Goal: Task Accomplishment & Management: Complete application form

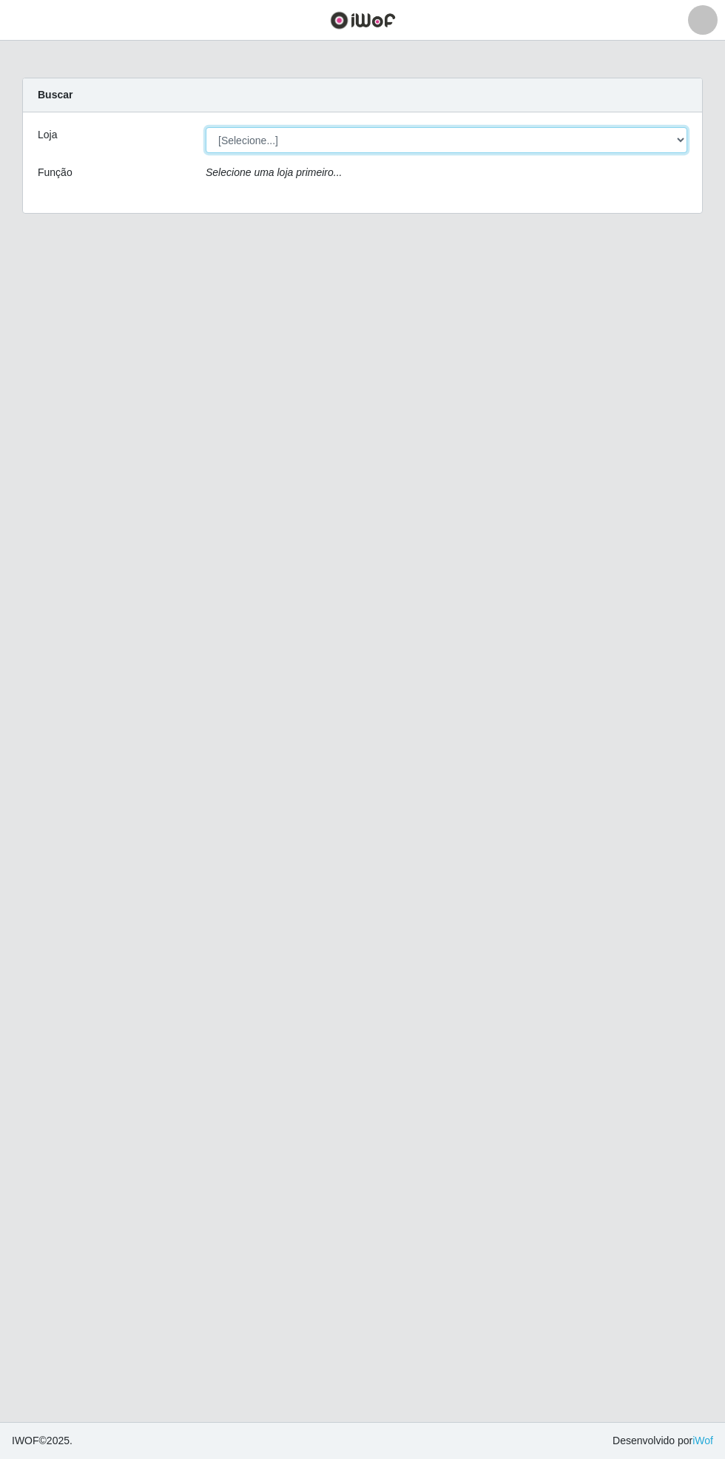
click at [674, 130] on select "[Selecione...] Bemais Supermercados - [GEOGRAPHIC_DATA]" at bounding box center [446, 140] width 481 height 26
select select "250"
click at [206, 127] on select "[Selecione...] Bemais Supermercados - [GEOGRAPHIC_DATA]" at bounding box center [446, 140] width 481 height 26
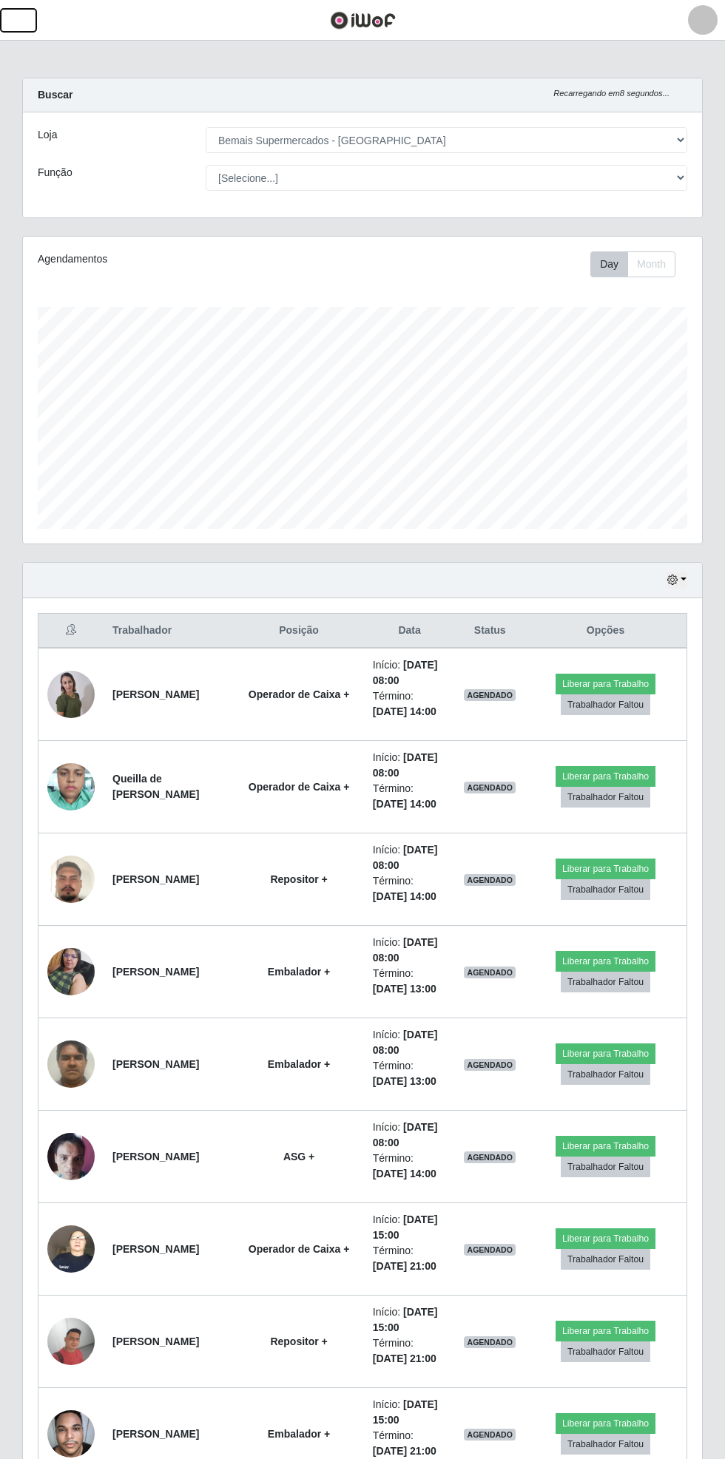
click at [33, 27] on button "button" at bounding box center [18, 20] width 37 height 24
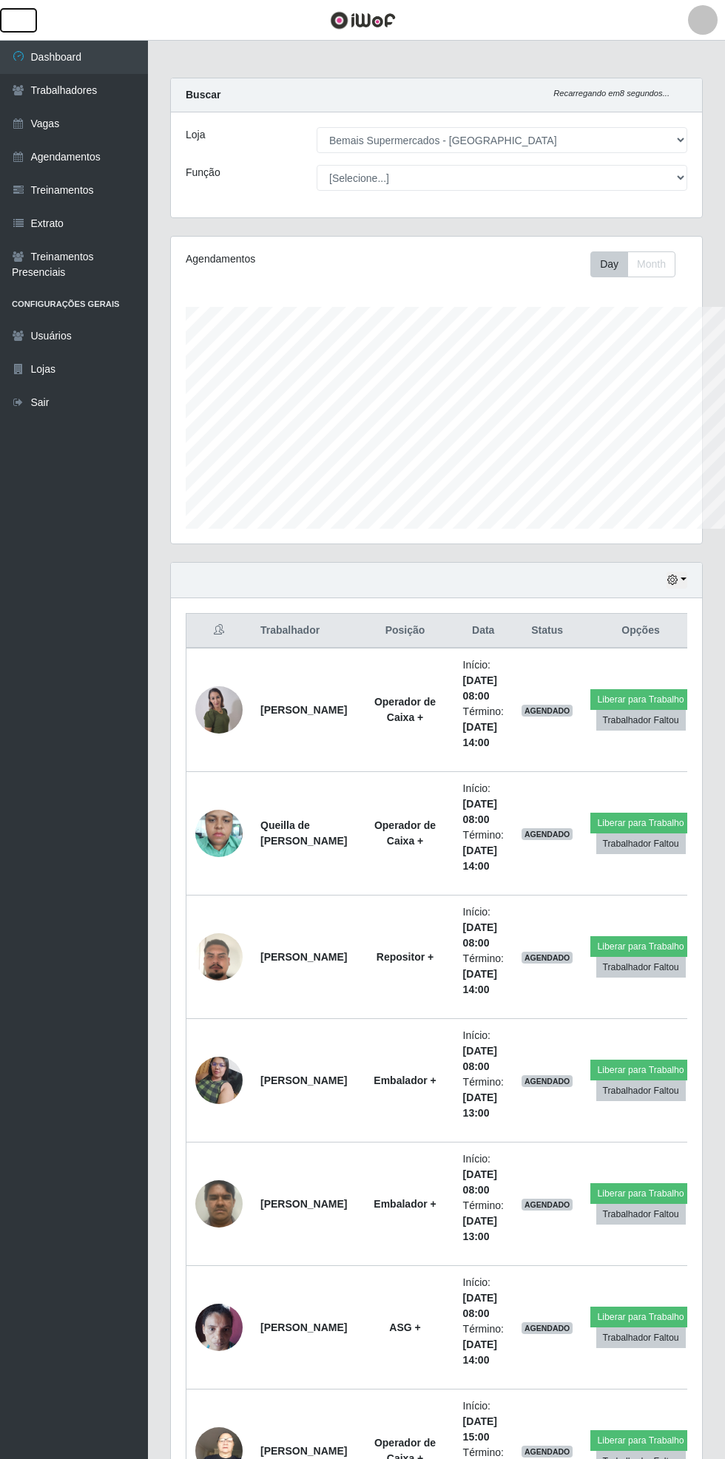
scroll to position [739184, 738960]
click at [106, 133] on link "Vagas" at bounding box center [74, 123] width 148 height 33
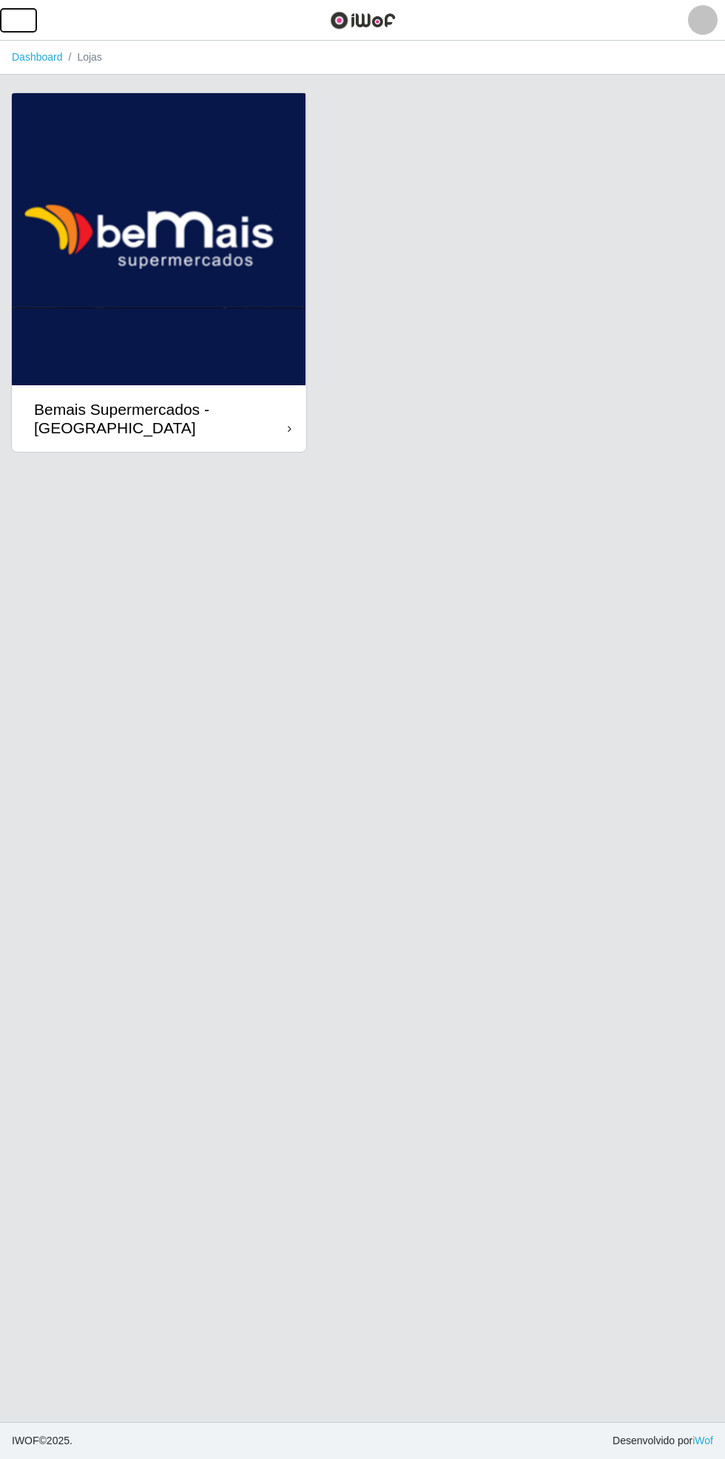
click at [30, 24] on button "button" at bounding box center [18, 20] width 37 height 24
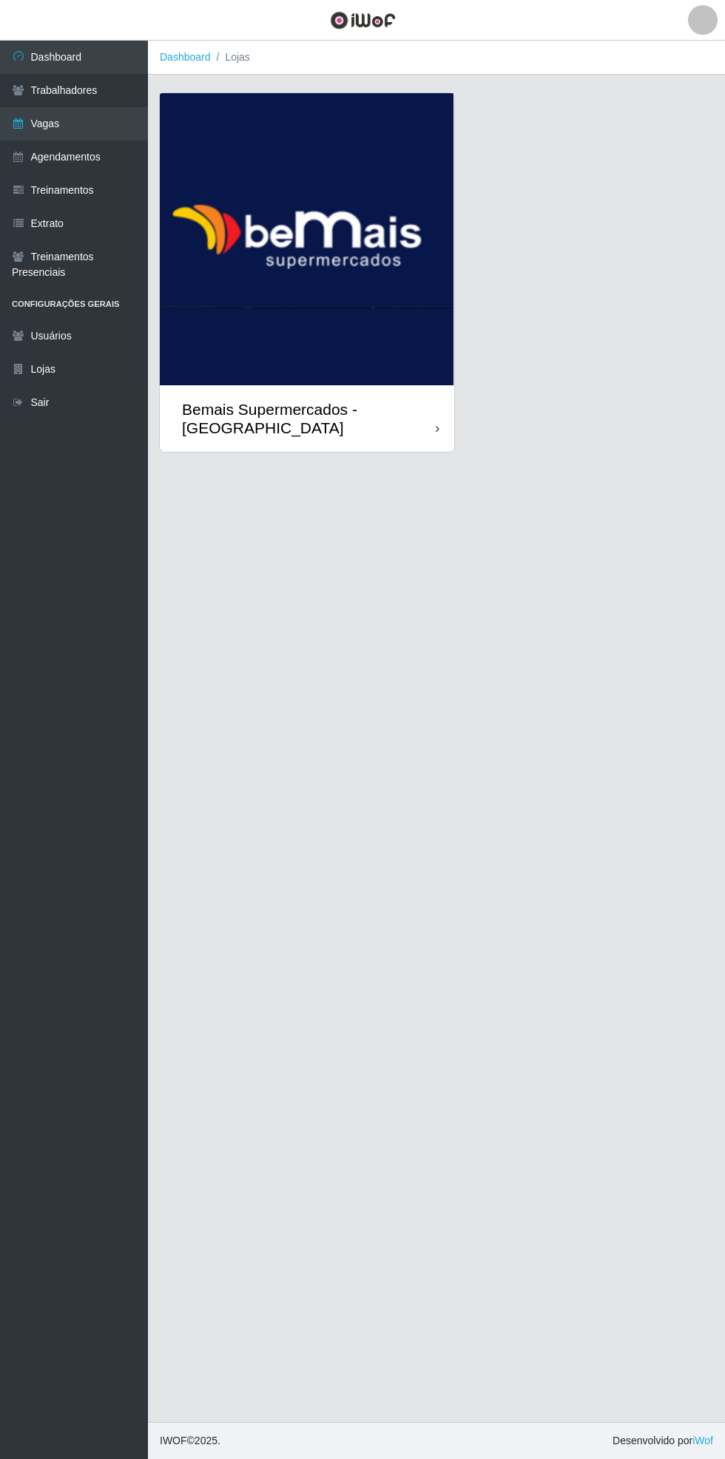
click at [115, 161] on link "Agendamentos" at bounding box center [74, 157] width 148 height 33
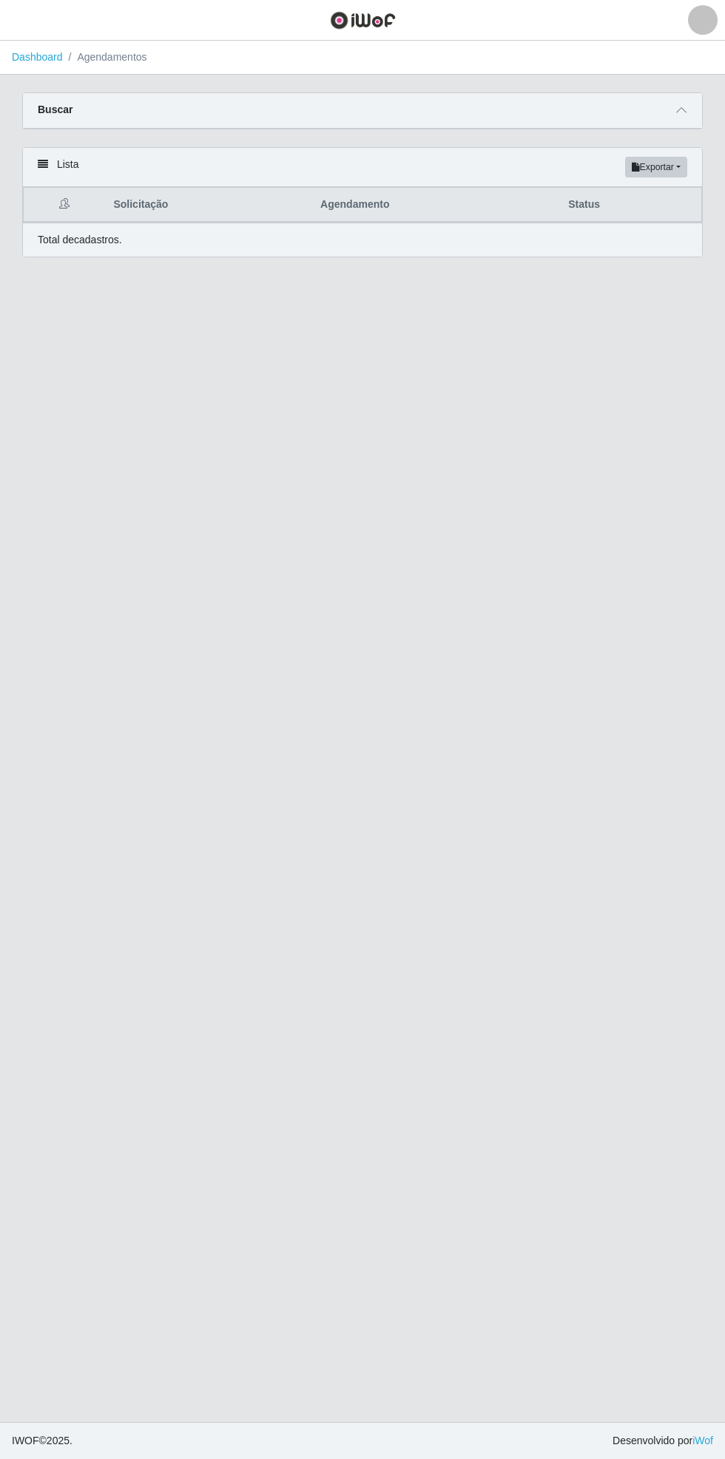
click at [674, 104] on span at bounding box center [681, 110] width 18 height 17
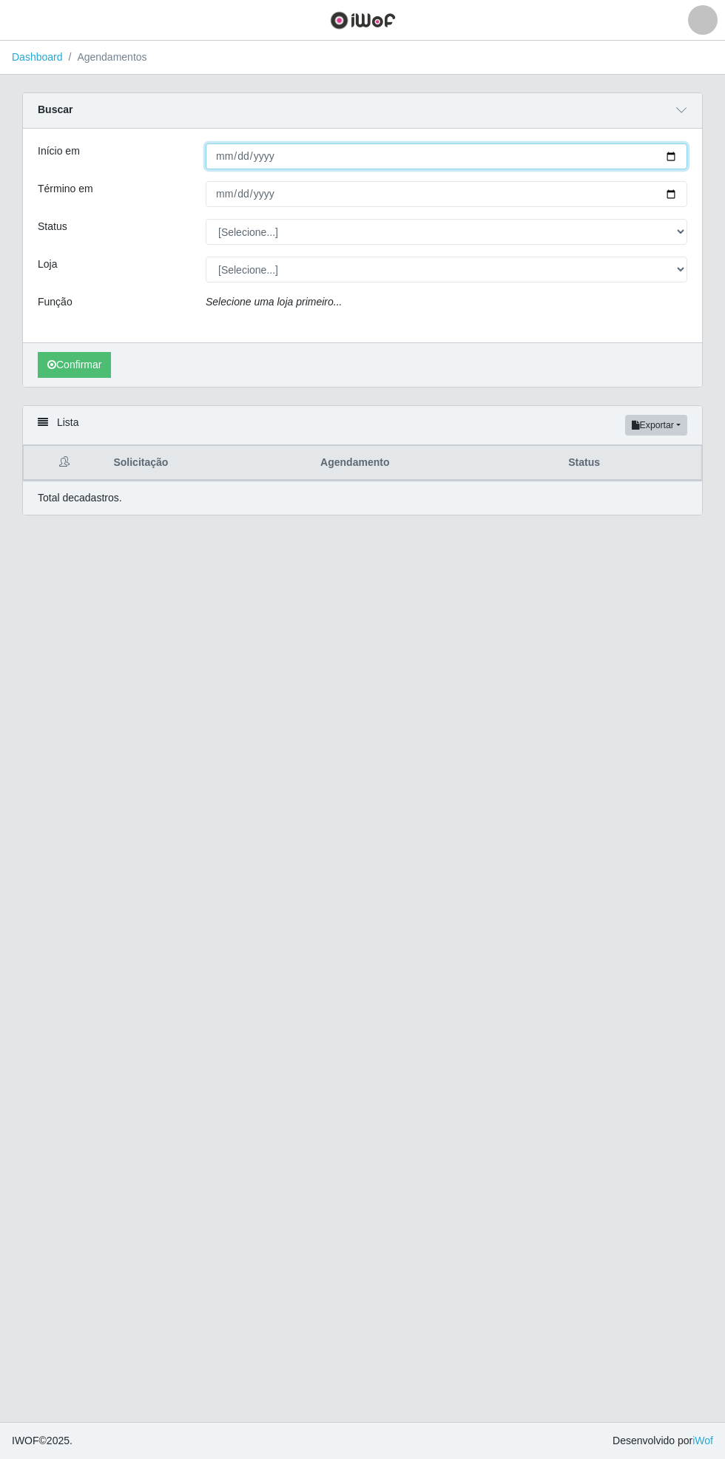
click at [686, 160] on input "Início em" at bounding box center [446, 156] width 481 height 26
type input "[DATE]"
click at [704, 195] on div "Carregando... Buscar Início em [DATE] Término em Status [Selecione...] AGENDADO…" at bounding box center [362, 248] width 703 height 313
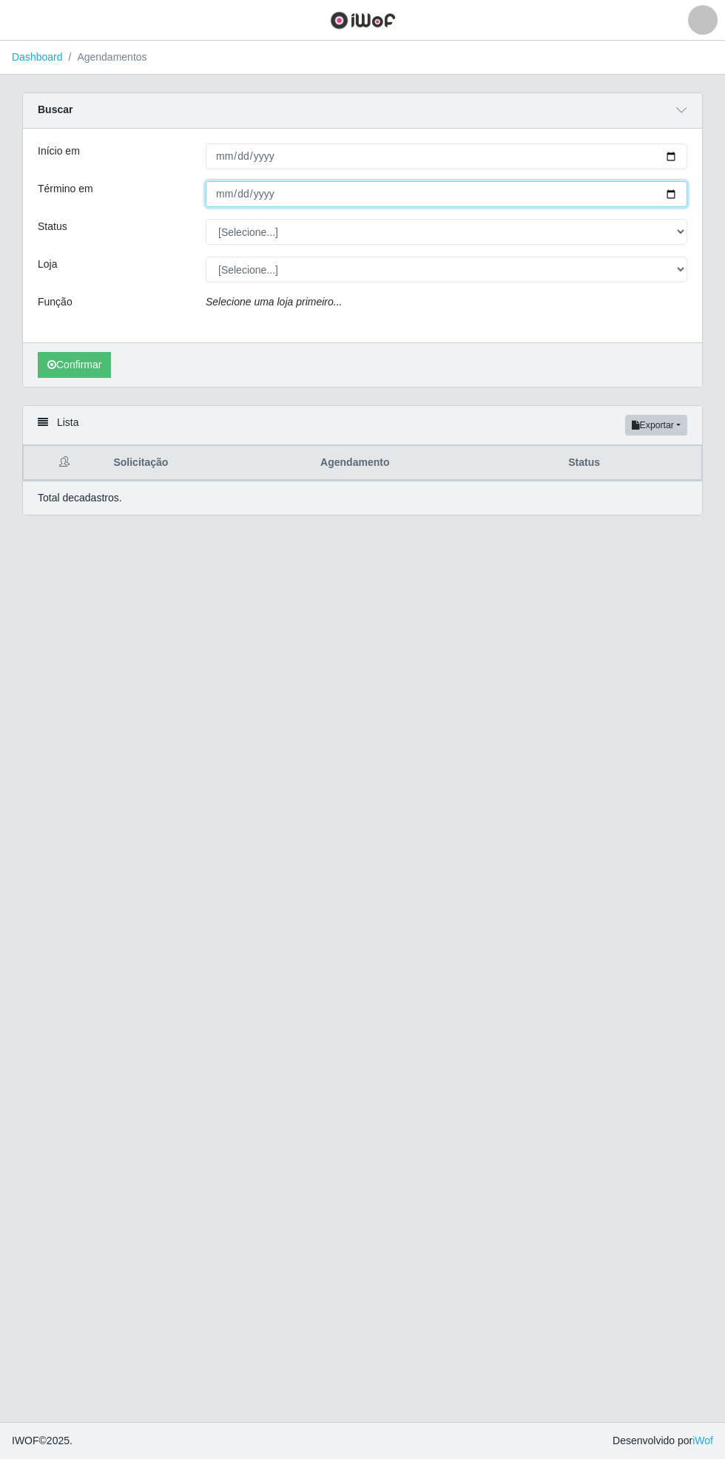
click at [683, 200] on input "Término em" at bounding box center [446, 194] width 481 height 26
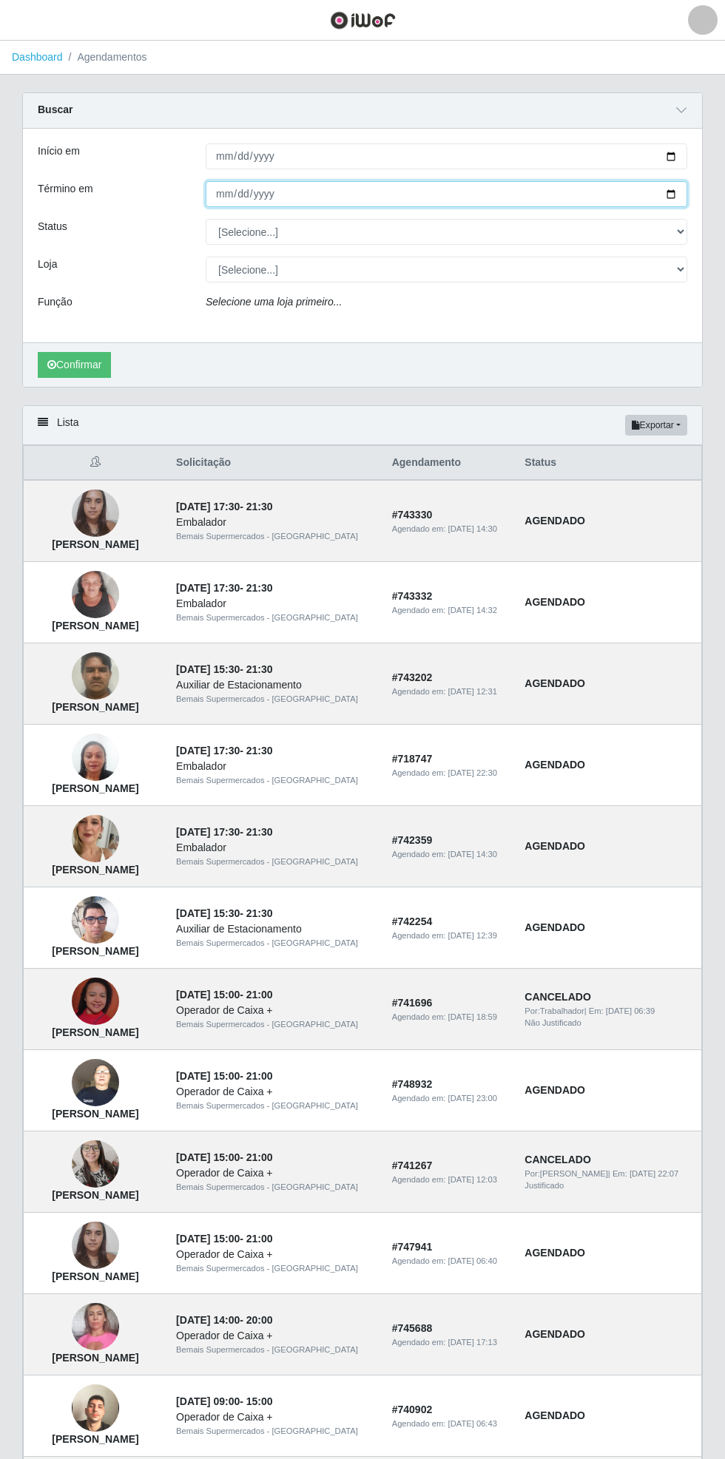
type input "[DATE]"
click at [685, 231] on select "[Selecione...] AGENDADO AGUARDANDO LIBERAR EM ANDAMENTO EM REVISÃO FINALIZADO C…" at bounding box center [446, 232] width 481 height 26
select select "CANCELADO"
click at [206, 219] on select "[Selecione...] AGENDADO AGUARDANDO LIBERAR EM ANDAMENTO EM REVISÃO FINALIZADO C…" at bounding box center [446, 232] width 481 height 26
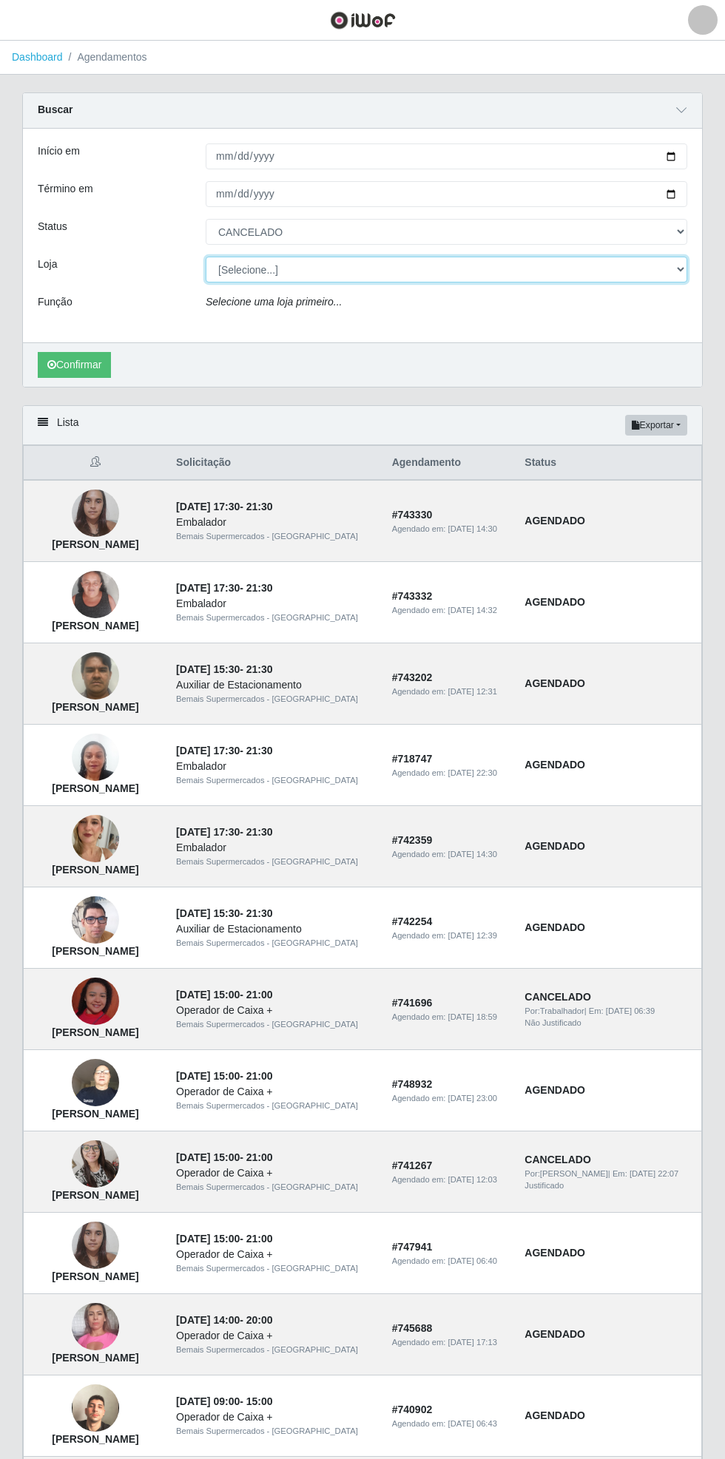
click at [681, 270] on select "[Selecione...] Bemais Supermercados - [GEOGRAPHIC_DATA]" at bounding box center [446, 270] width 481 height 26
select select "250"
click at [206, 257] on select "[Selecione...] Bemais Supermercados - [GEOGRAPHIC_DATA]" at bounding box center [446, 270] width 481 height 26
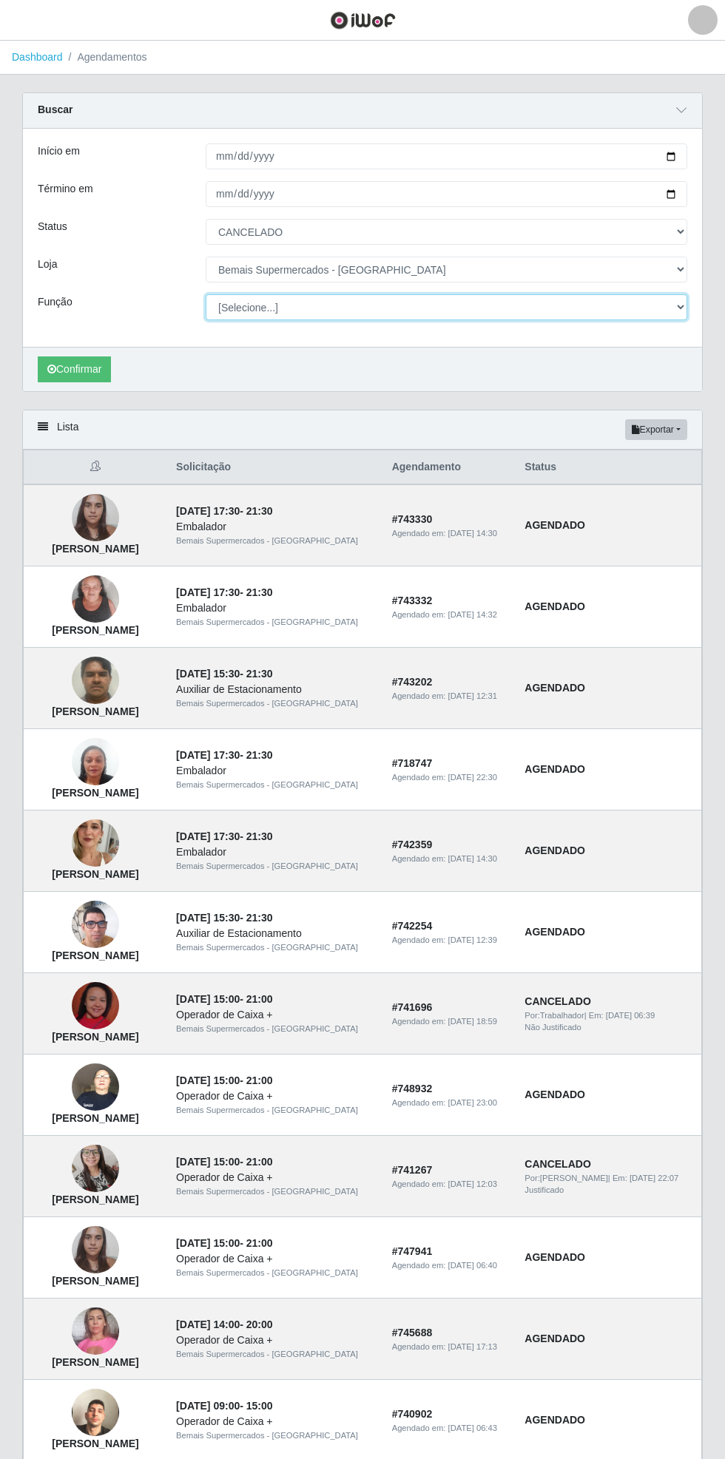
click at [685, 312] on select "[Selecione...] ASG ASG + ASG ++ Auxiliar de Estacionamento Auxiliar de Estacion…" at bounding box center [446, 307] width 481 height 26
select select "72"
click at [206, 294] on select "[Selecione...] ASG ASG + ASG ++ Auxiliar de Estacionamento Auxiliar de Estacion…" at bounding box center [446, 307] width 481 height 26
click at [77, 366] on button "Confirmar" at bounding box center [74, 369] width 73 height 26
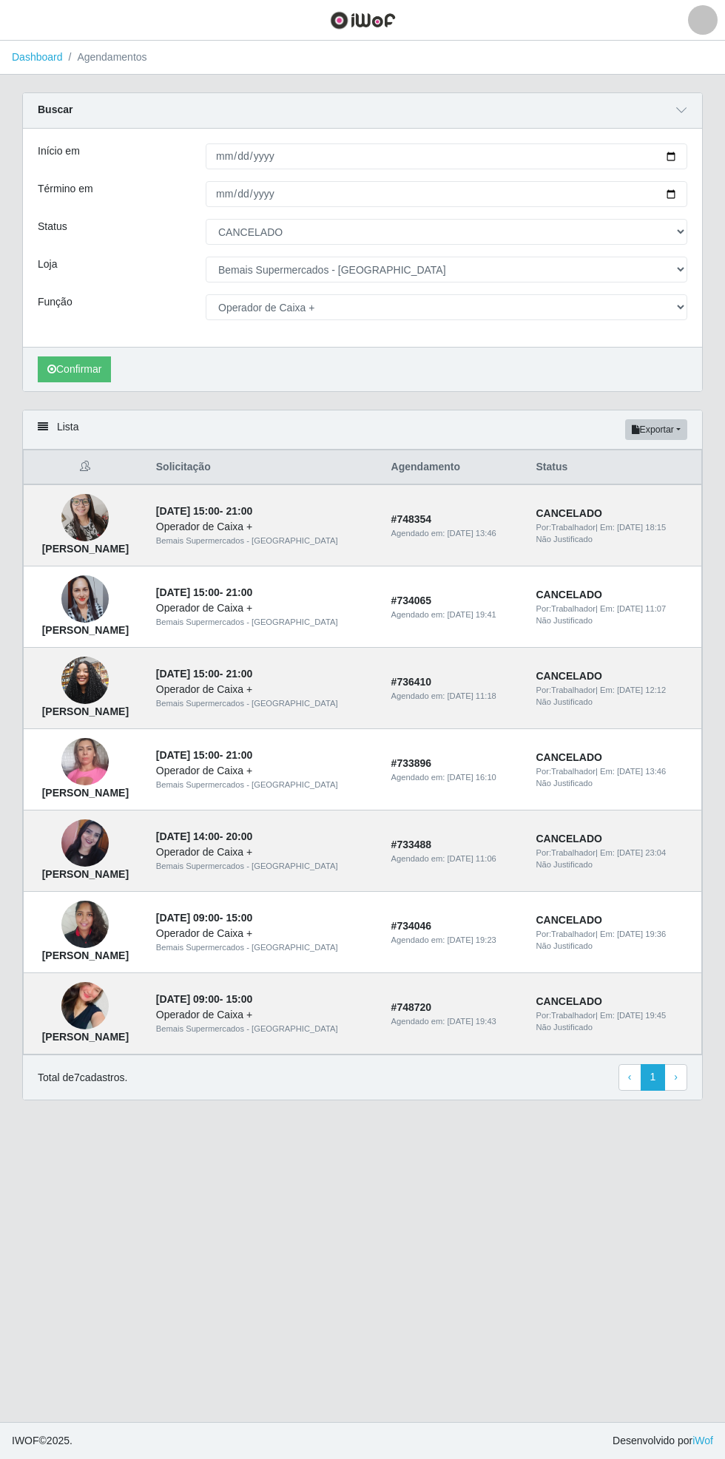
click at [700, 968] on td "CANCELADO Por: Trabalhador | Em: [DATE] 19:36 Não Justificado" at bounding box center [614, 932] width 175 height 81
click at [30, 22] on button "button" at bounding box center [18, 20] width 37 height 24
click at [619, 231] on select "[Selecione...] AGENDADO AGUARDANDO LIBERAR EM ANDAMENTO EM REVISÃO FINALIZADO C…" at bounding box center [446, 232] width 481 height 26
select select "AGENDADO"
click at [206, 219] on select "[Selecione...] AGENDADO AGUARDANDO LIBERAR EM ANDAMENTO EM REVISÃO FINALIZADO C…" at bounding box center [446, 232] width 481 height 26
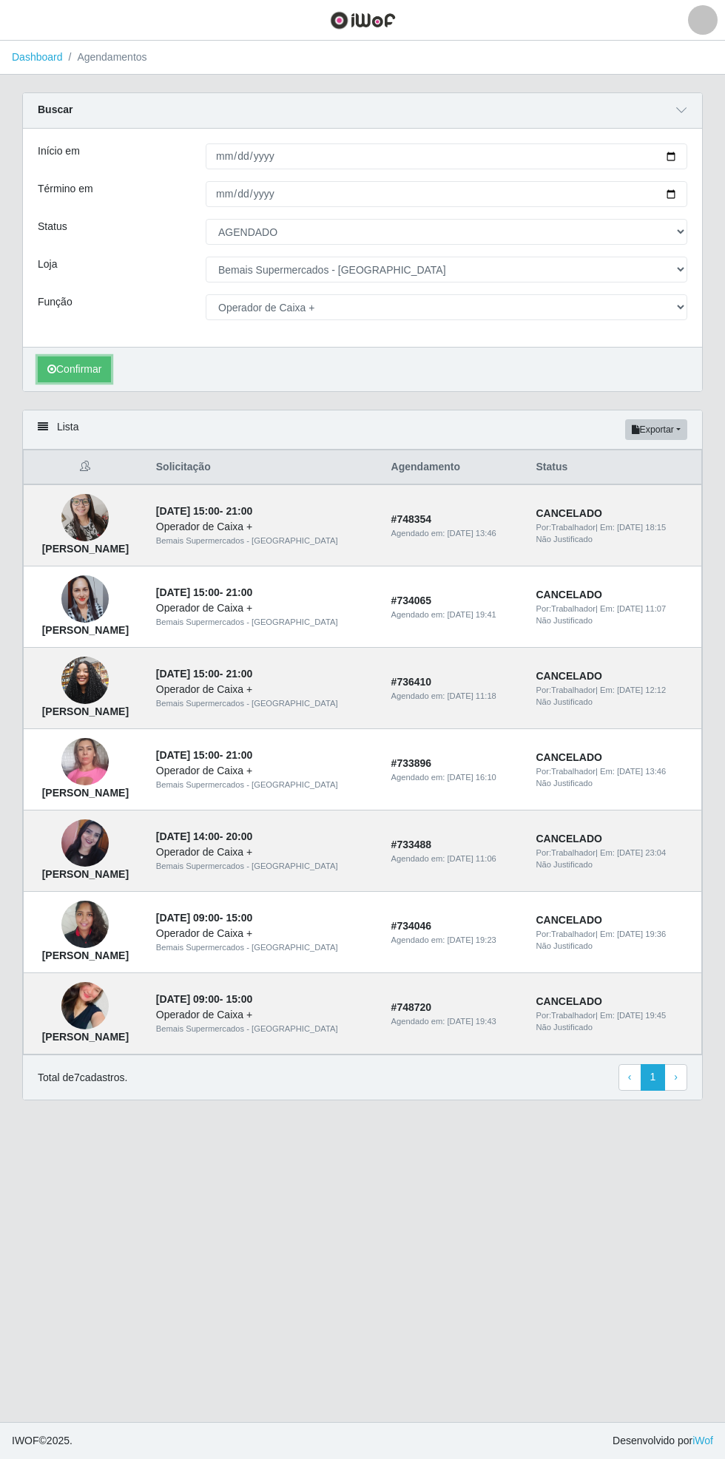
click at [87, 363] on button "Confirmar" at bounding box center [74, 369] width 73 height 26
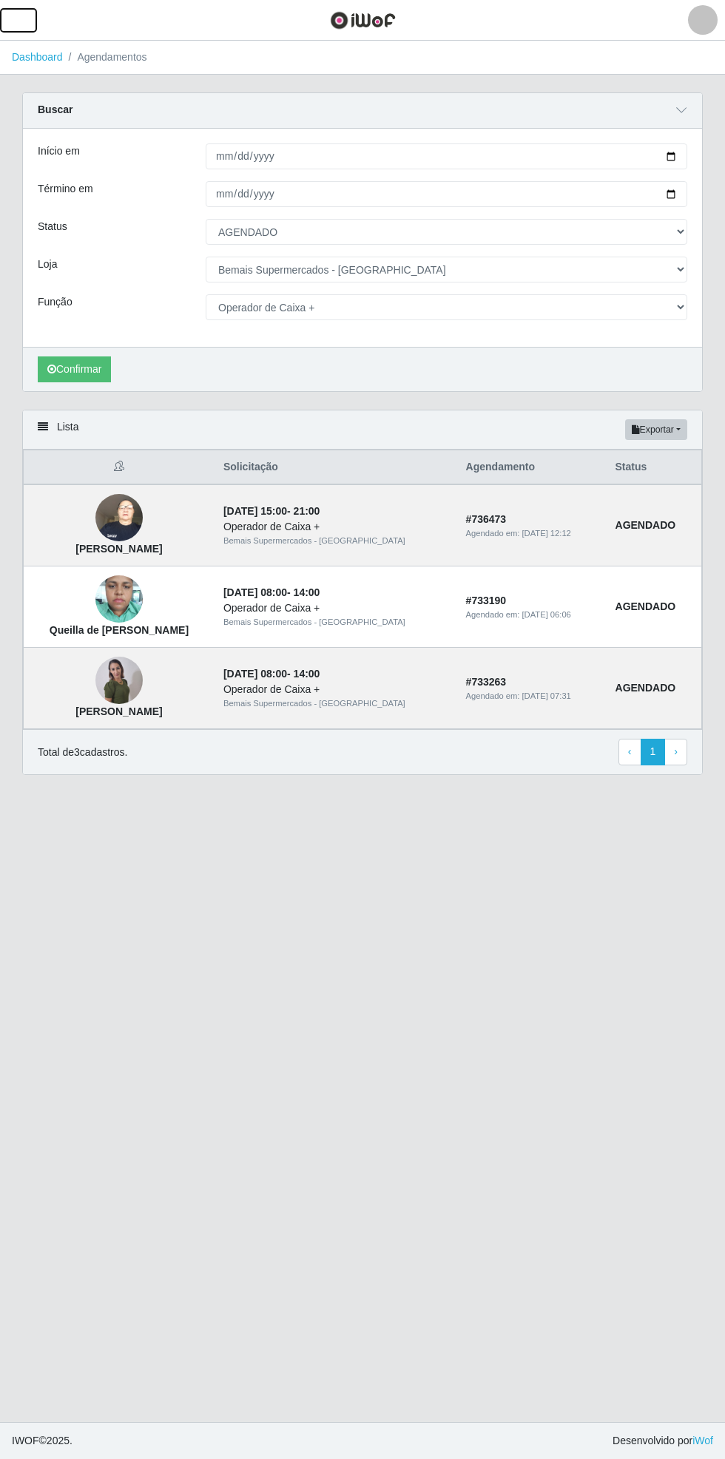
click at [33, 22] on button "button" at bounding box center [18, 20] width 37 height 24
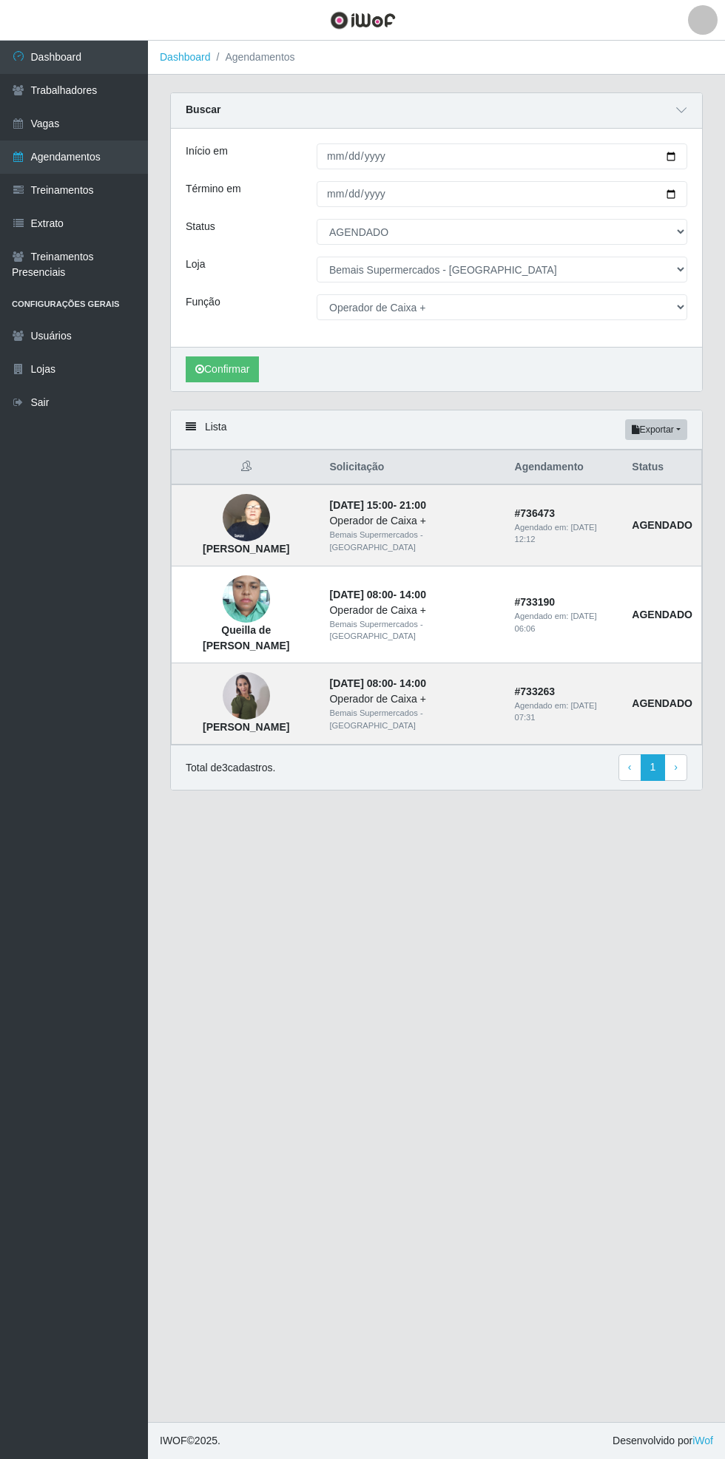
click at [114, 136] on link "Vagas" at bounding box center [74, 123] width 148 height 33
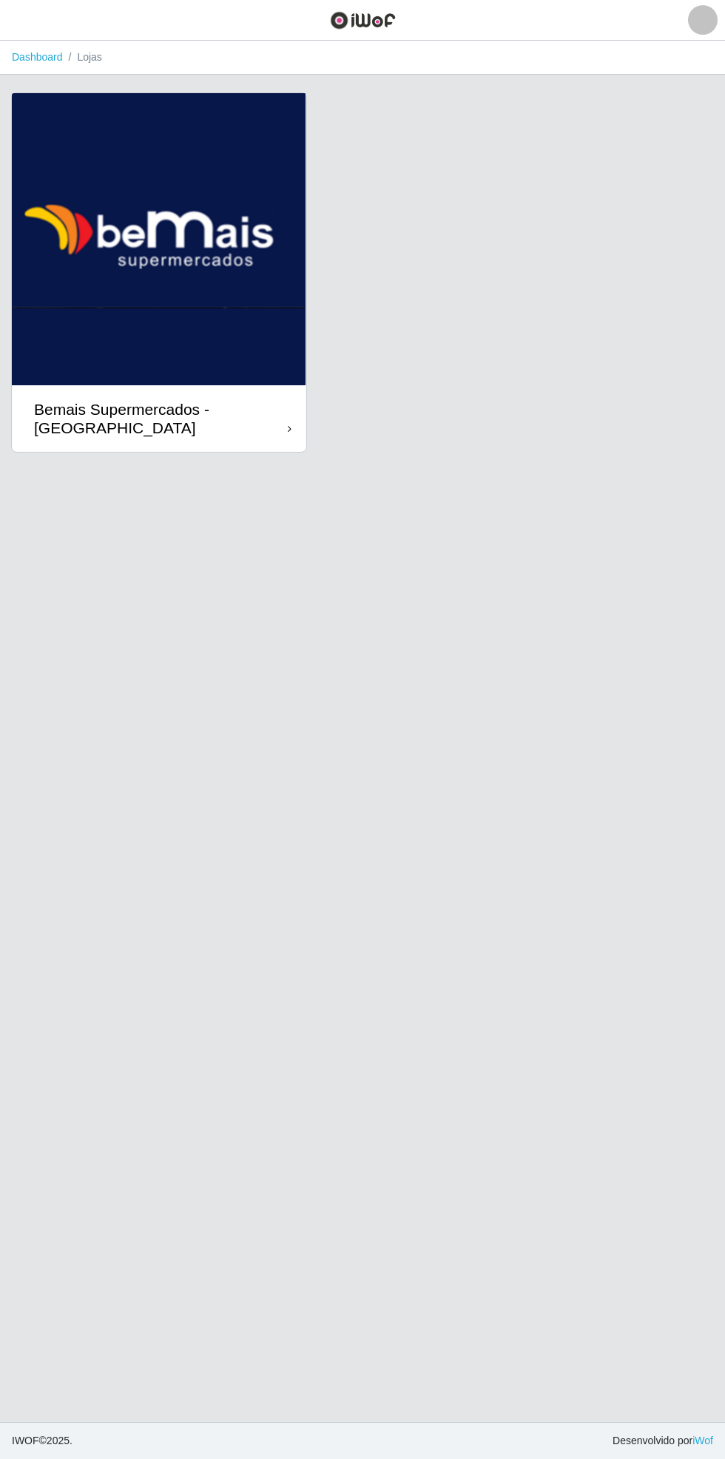
click at [289, 416] on div "Bemais Supermercados - [GEOGRAPHIC_DATA]" at bounding box center [159, 418] width 294 height 67
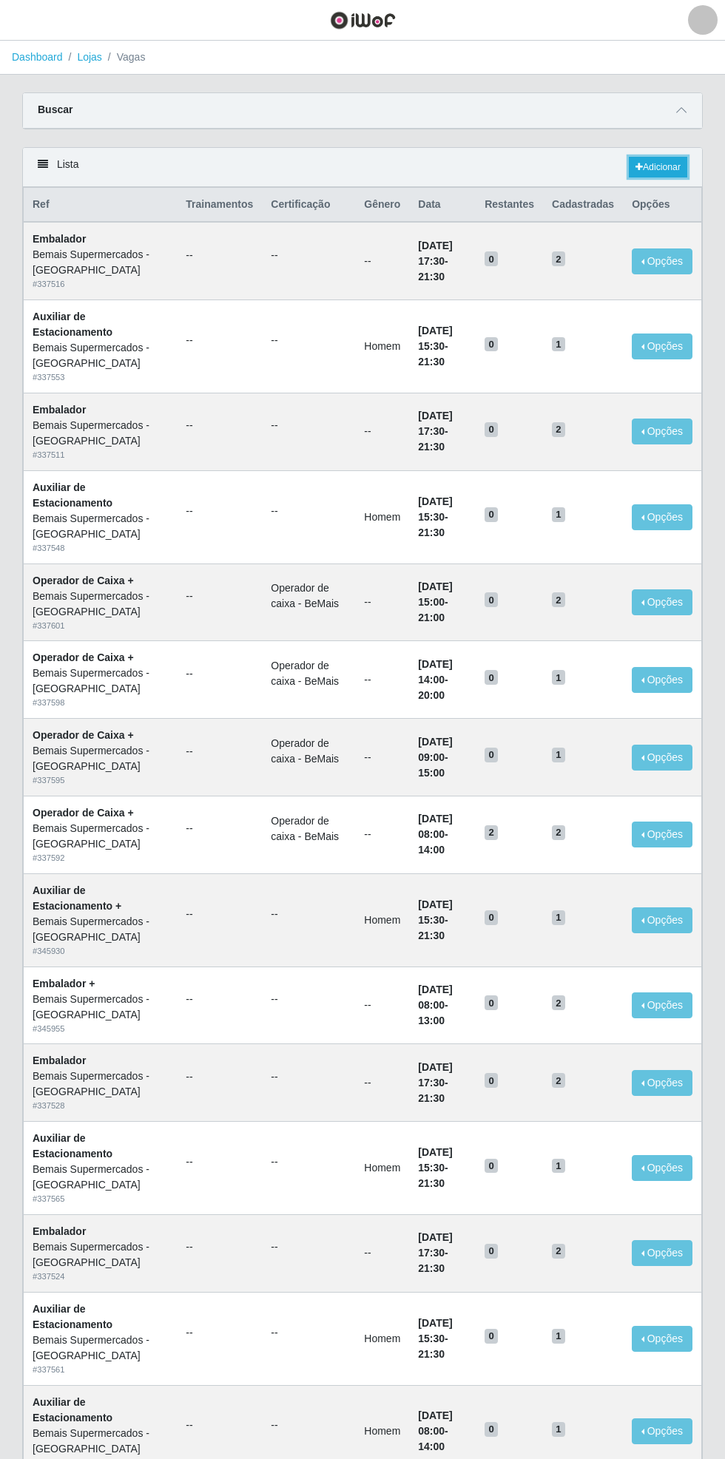
click at [679, 166] on link "Adicionar" at bounding box center [658, 167] width 58 height 21
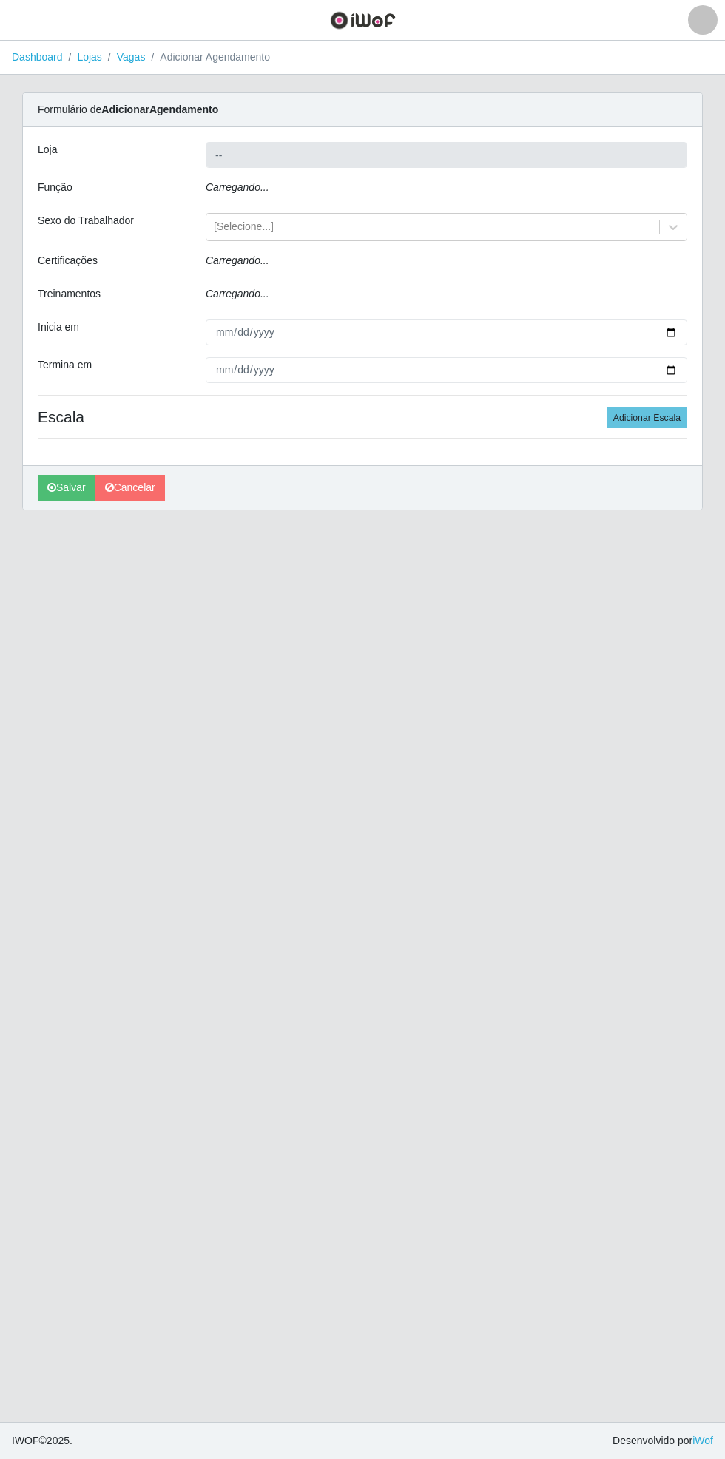
type input "Bemais Supermercados - [GEOGRAPHIC_DATA]"
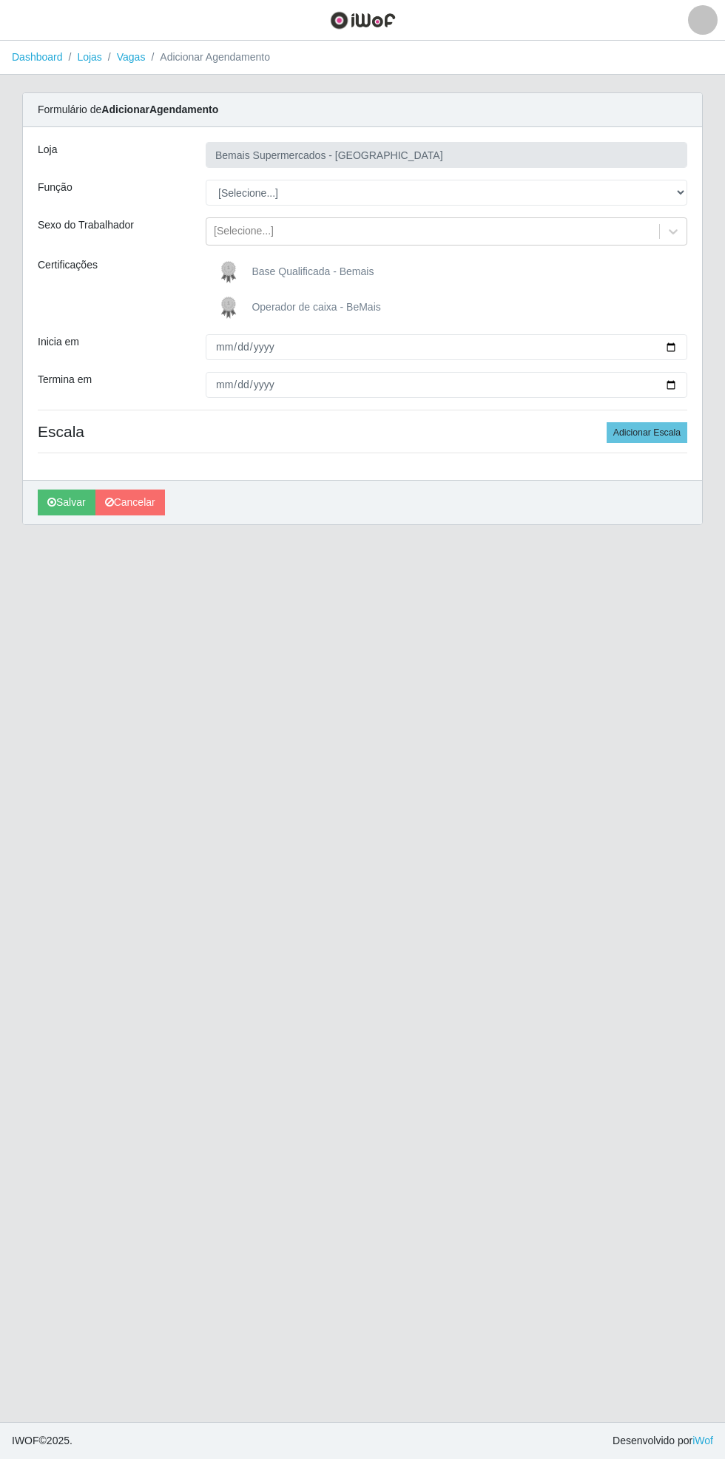
click at [705, 191] on div "Carregando... Formulário de Adicionar Agendamento Loja Bemais Supermercados - C…" at bounding box center [362, 317] width 703 height 450
click at [683, 192] on select "[Selecione...] ASG ASG + ASG ++ Auxiliar de Estacionamento Auxiliar de Estacion…" at bounding box center [446, 193] width 481 height 26
select select "73"
click at [206, 180] on select "[Selecione...] ASG ASG + ASG ++ Auxiliar de Estacionamento Auxiliar de Estacion…" at bounding box center [446, 193] width 481 height 26
click at [683, 346] on input "Inicia em" at bounding box center [446, 347] width 481 height 26
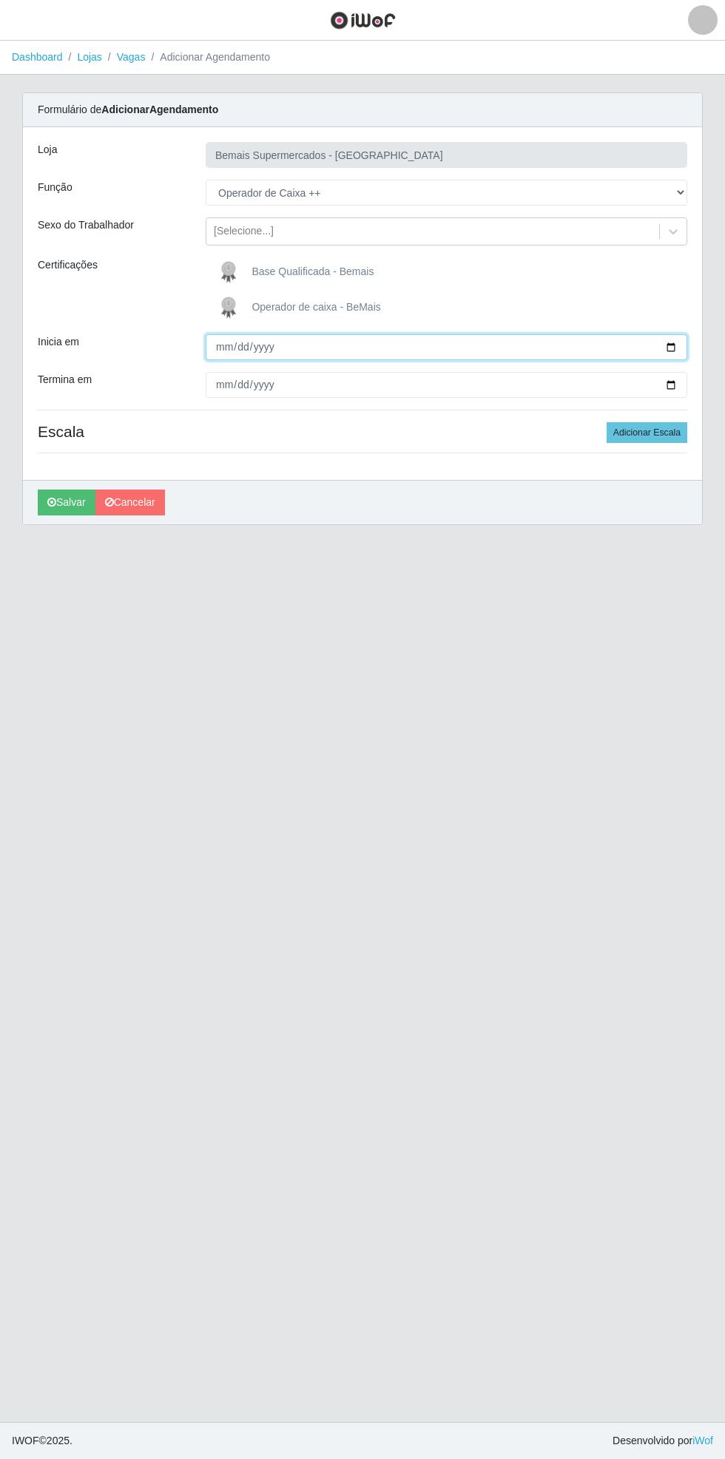
type input "[DATE]"
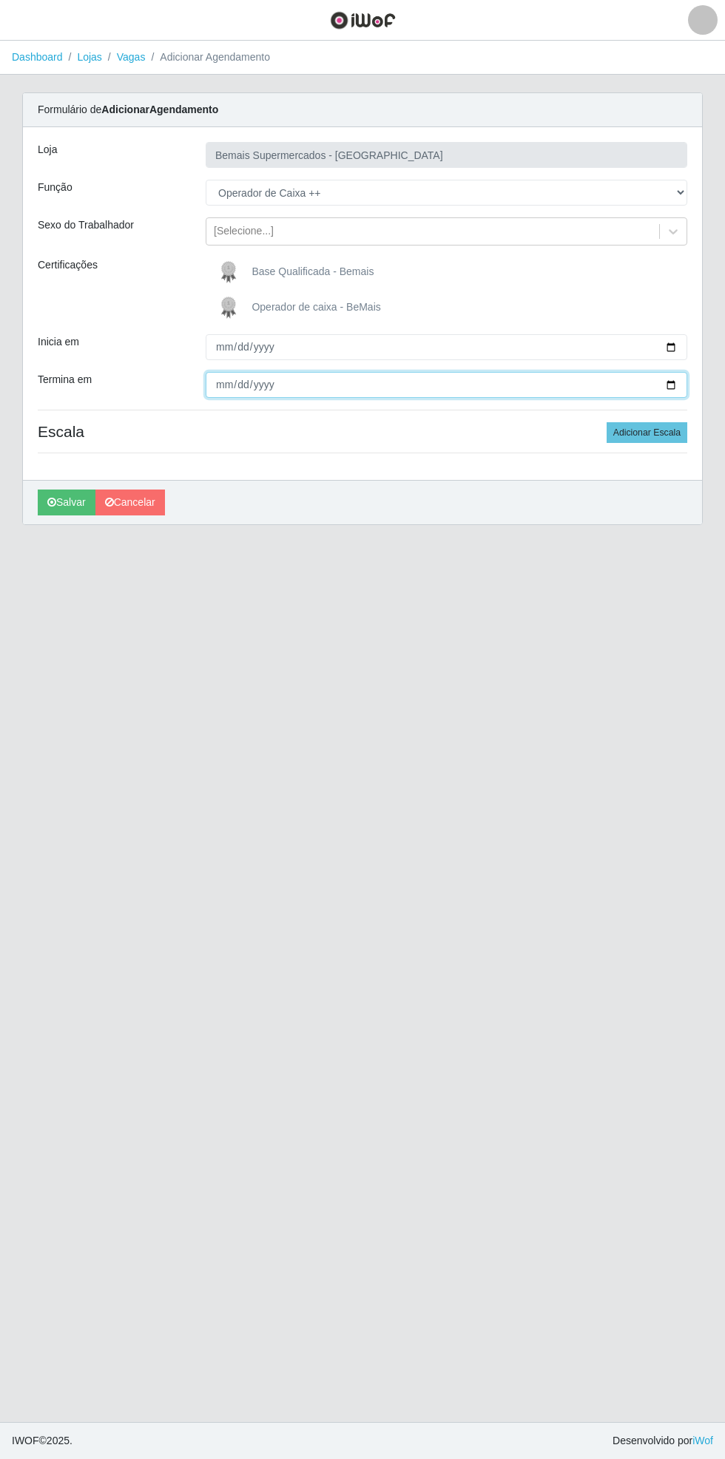
click at [682, 386] on input "Termina em" at bounding box center [446, 385] width 481 height 26
type input "[DATE]"
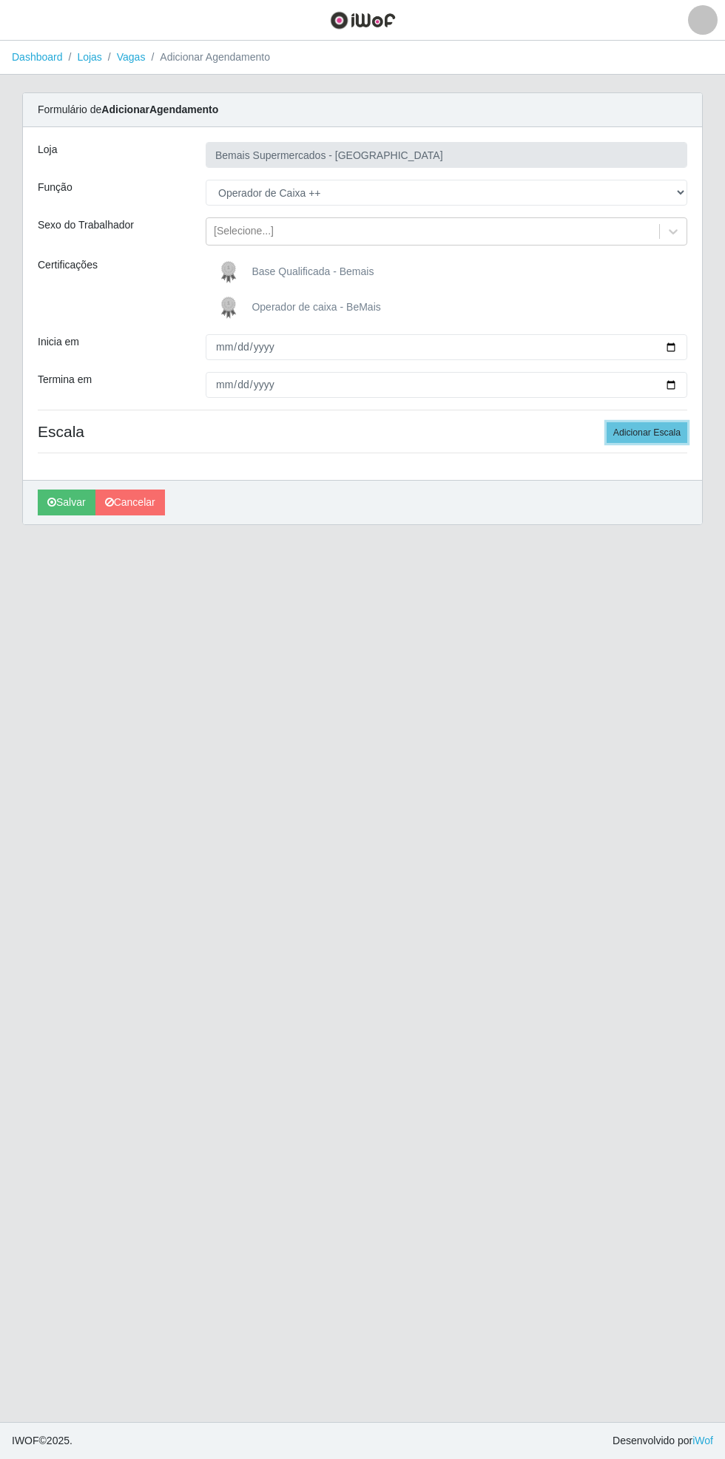
click at [662, 433] on button "Adicionar Escala" at bounding box center [646, 432] width 81 height 21
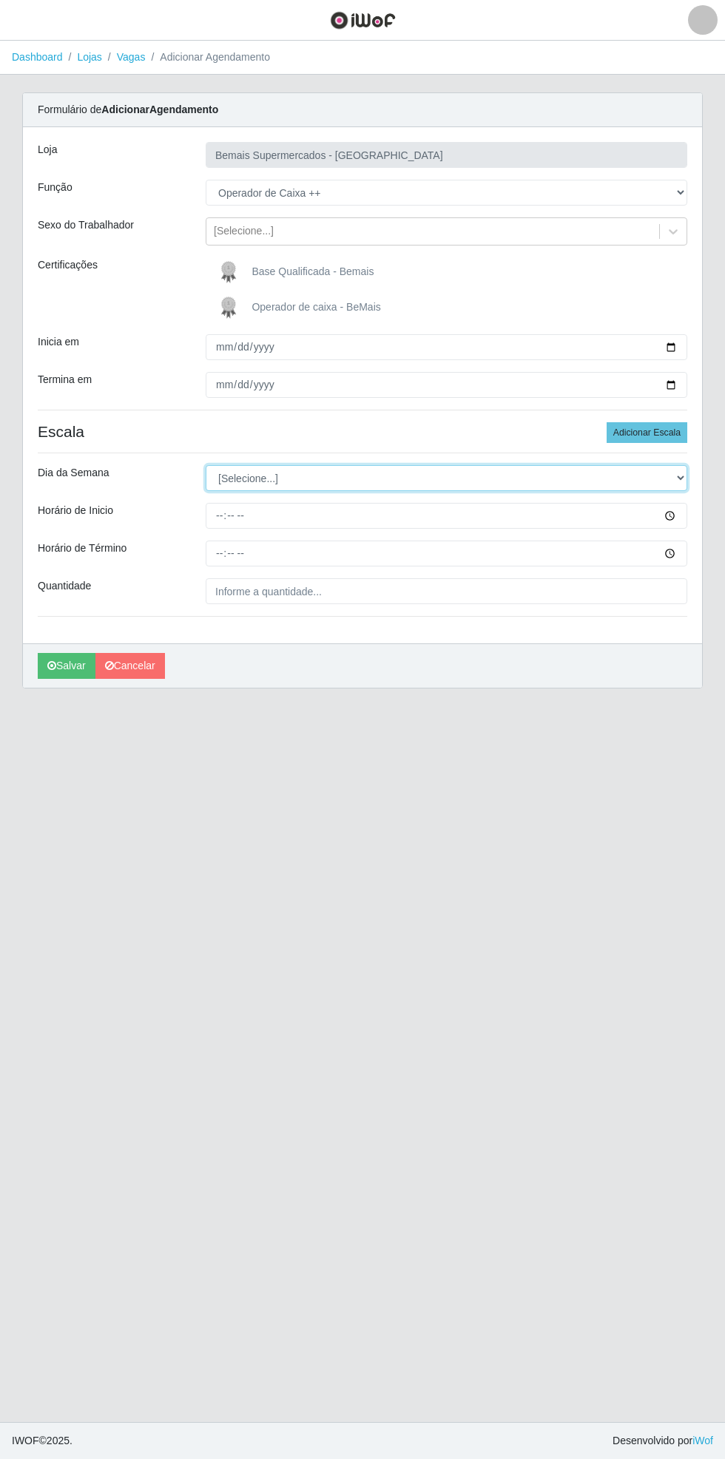
click at [683, 477] on select "[Selecione...] Segunda Terça Quarta Quinta Sexta Sábado Domingo" at bounding box center [446, 478] width 481 height 26
select select "0"
click at [206, 465] on select "[Selecione...] Segunda Terça Quarta Quinta Sexta Sábado Domingo" at bounding box center [446, 478] width 481 height 26
click at [702, 519] on div "Formulário de Adicionar Agendamento Loja Bemais Supermercados - [GEOGRAPHIC_DAT…" at bounding box center [362, 390] width 680 height 596
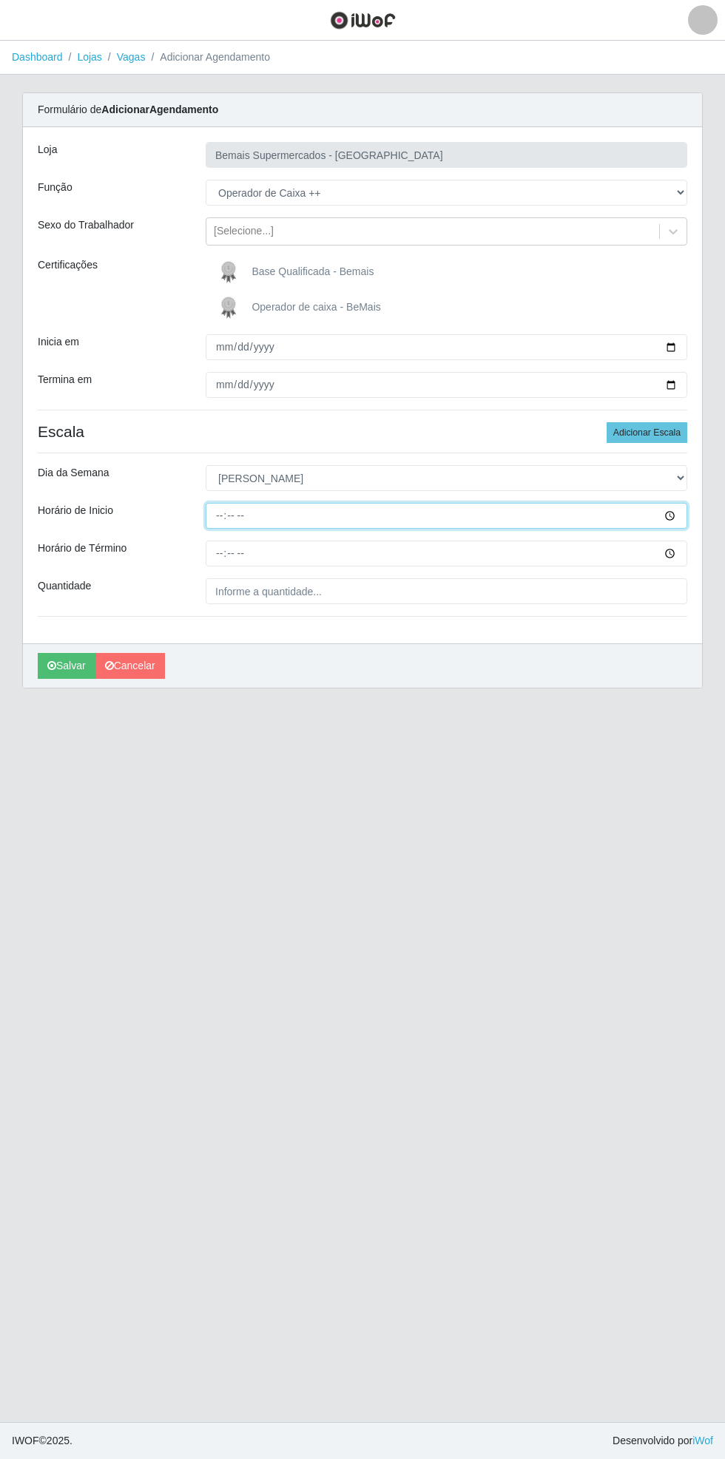
click at [680, 515] on input "Horário de Inicio" at bounding box center [446, 516] width 481 height 26
type input "15:00"
click at [679, 555] on input "Horário de Término" at bounding box center [446, 554] width 481 height 26
type input "21:00"
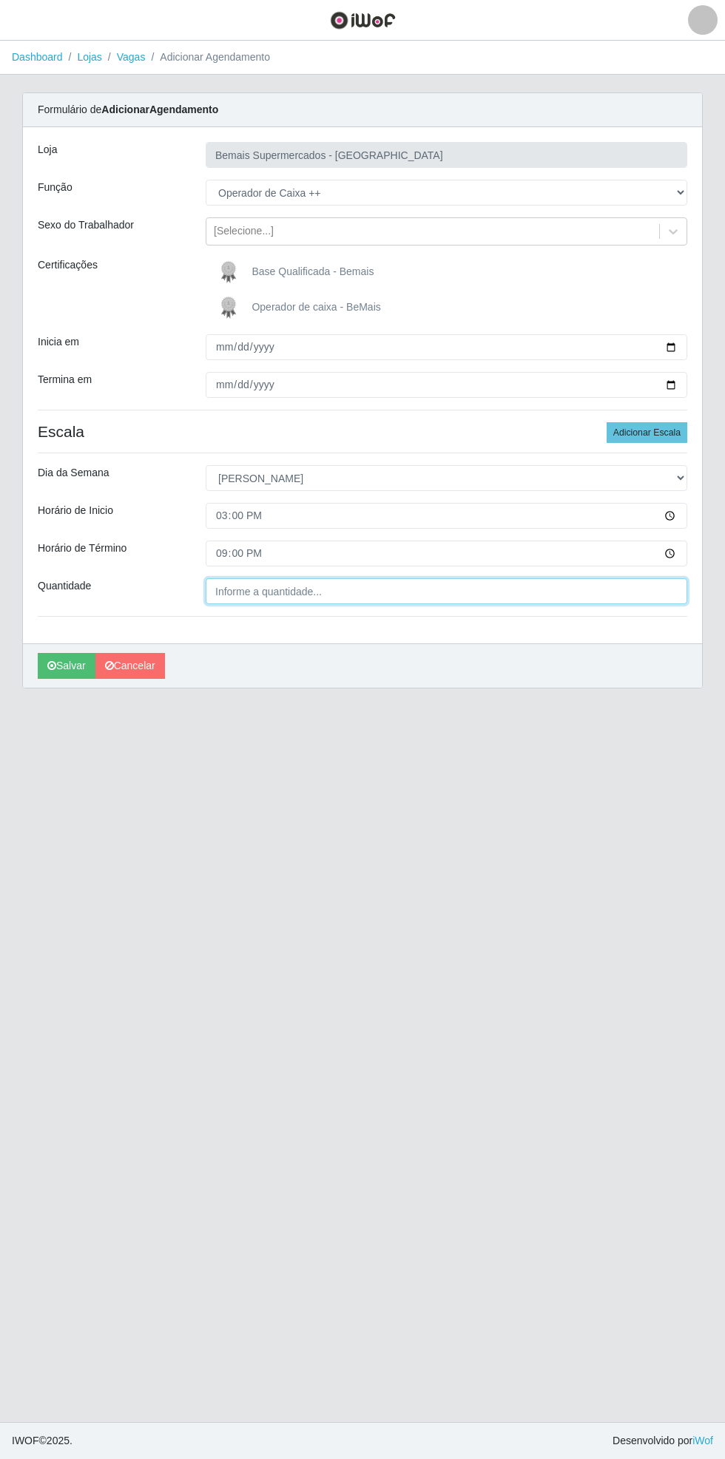
click at [391, 590] on input "Quantidade" at bounding box center [446, 591] width 481 height 26
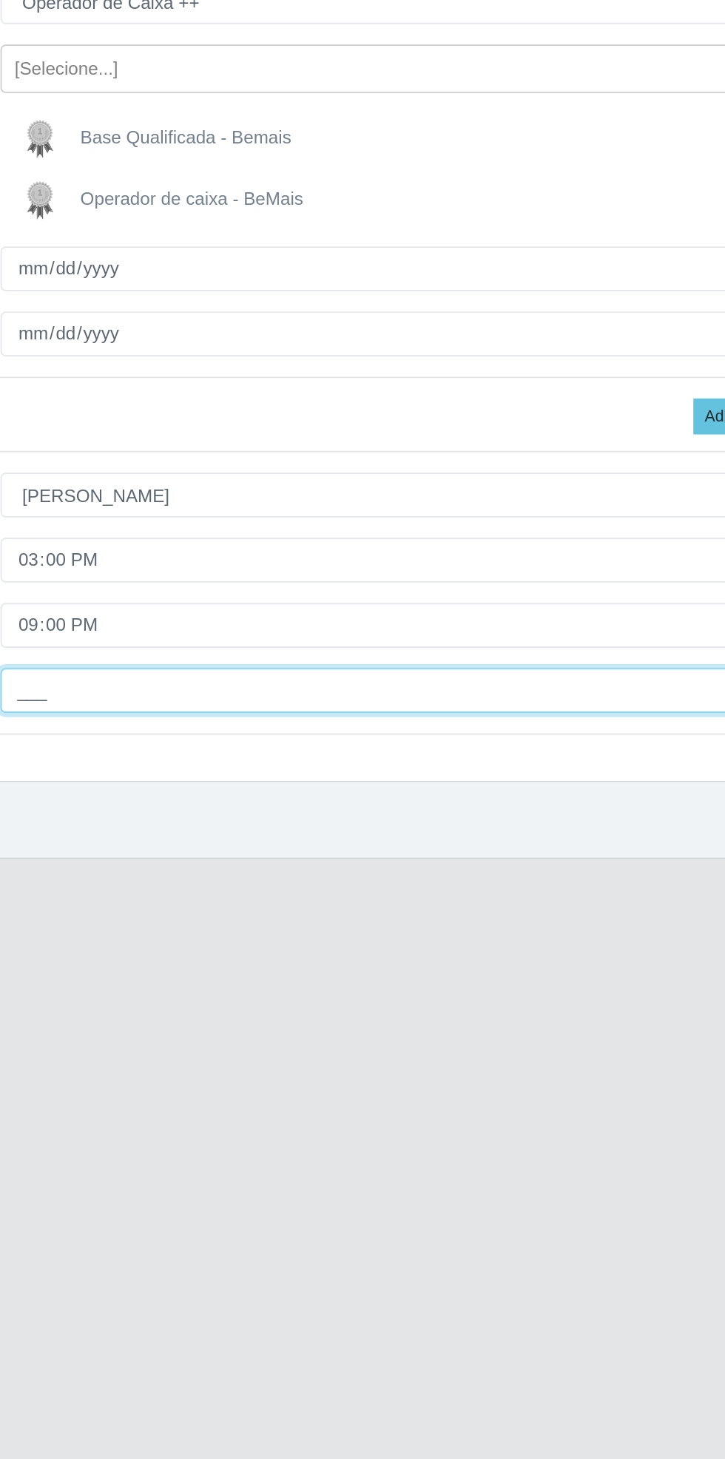
type input "1__"
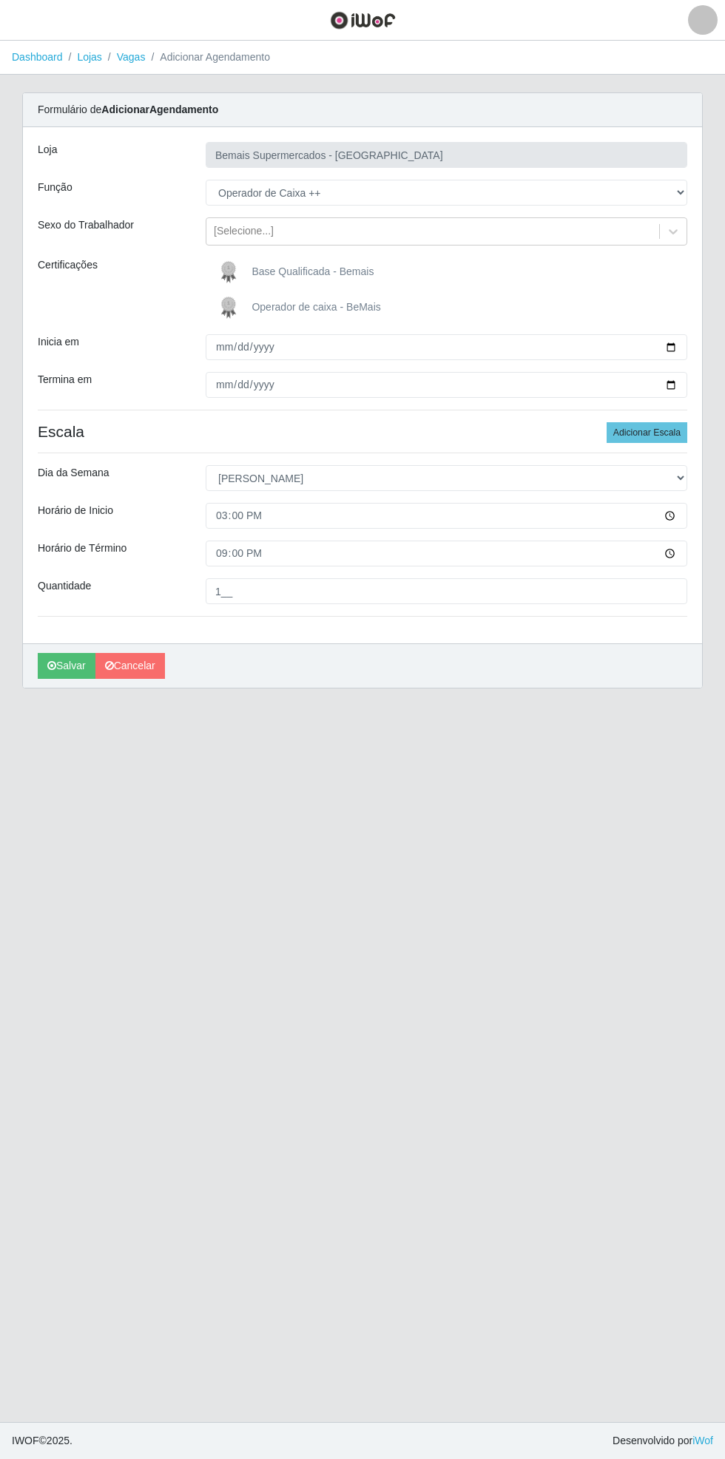
click at [359, 272] on span "Base Qualificada - Bemais" at bounding box center [312, 271] width 122 height 12
click at [0, 0] on input "Base Qualificada - Bemais" at bounding box center [0, 0] width 0 height 0
click at [59, 670] on button "Salvar" at bounding box center [67, 666] width 58 height 26
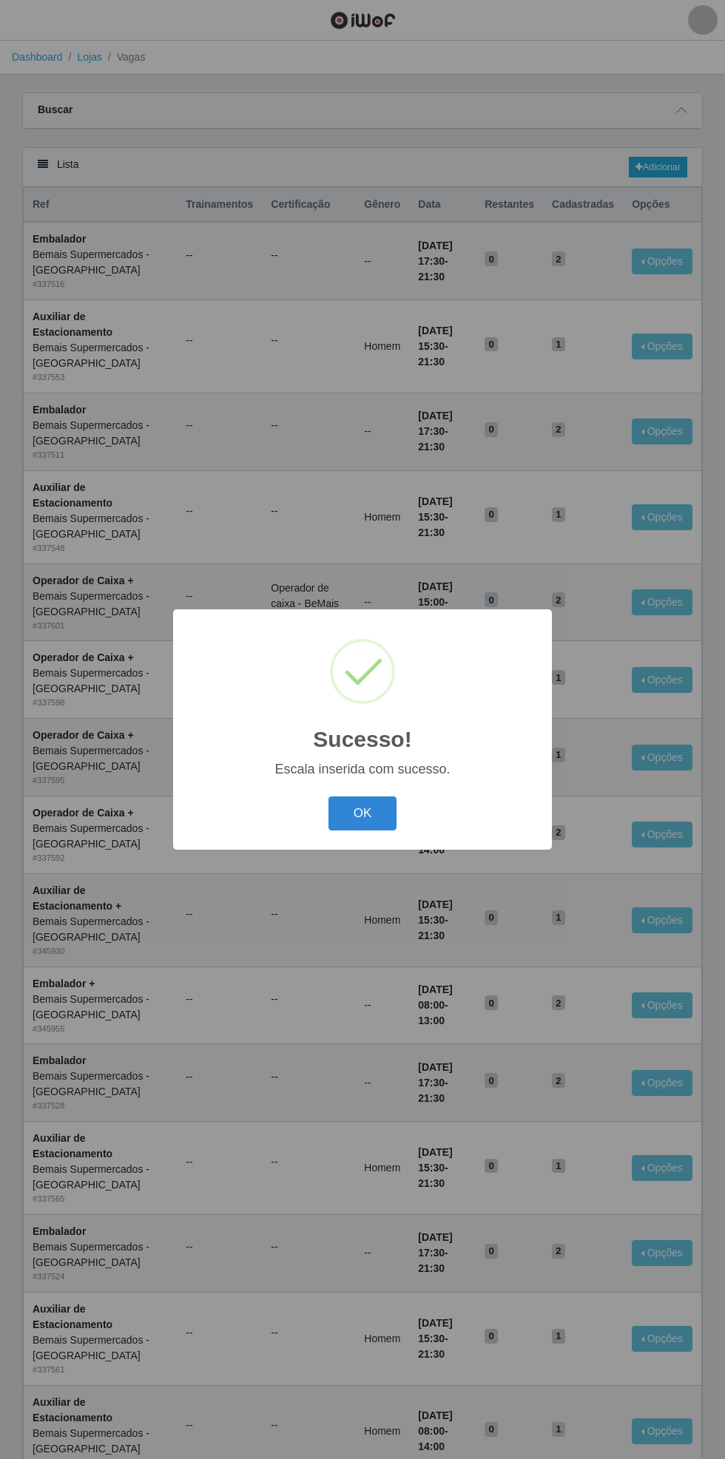
click at [360, 806] on button "OK" at bounding box center [362, 813] width 69 height 35
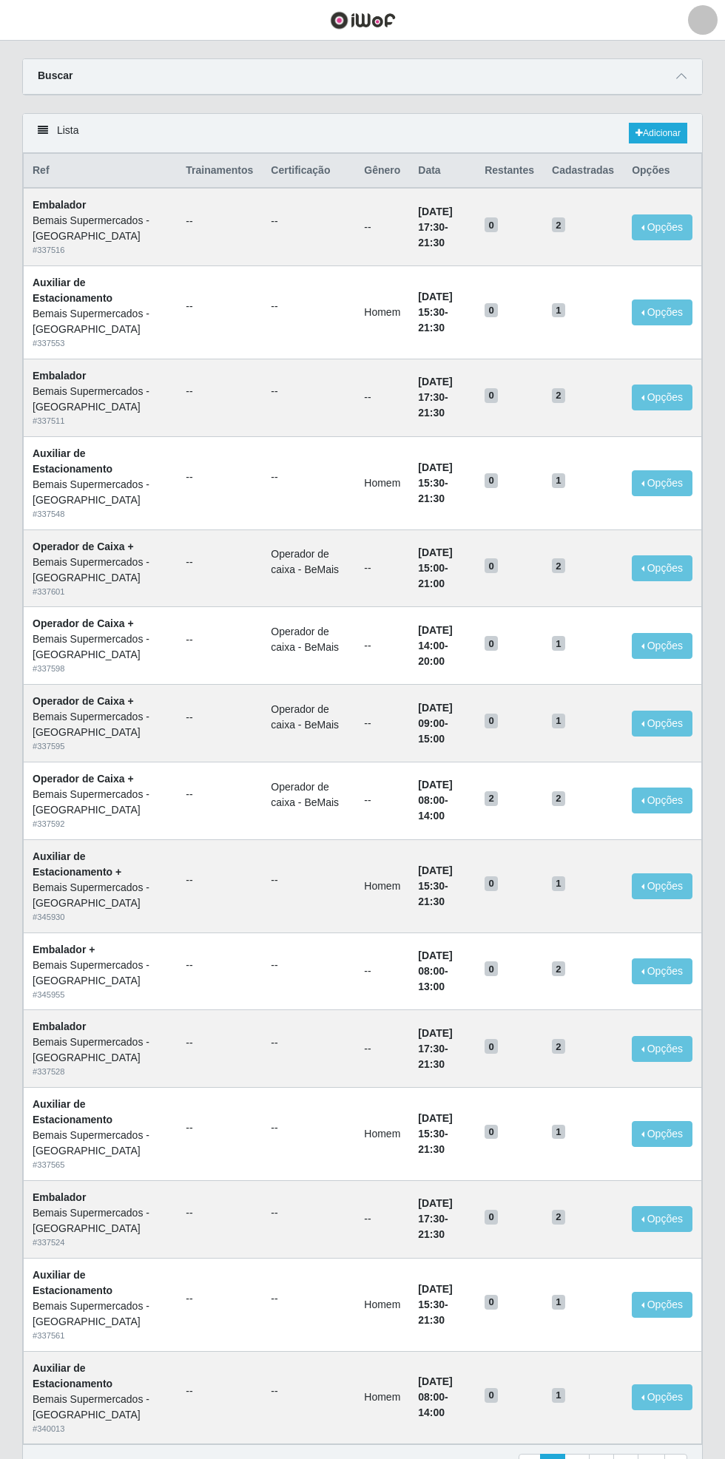
scroll to position [35, 0]
click at [681, 74] on icon at bounding box center [681, 75] width 10 height 10
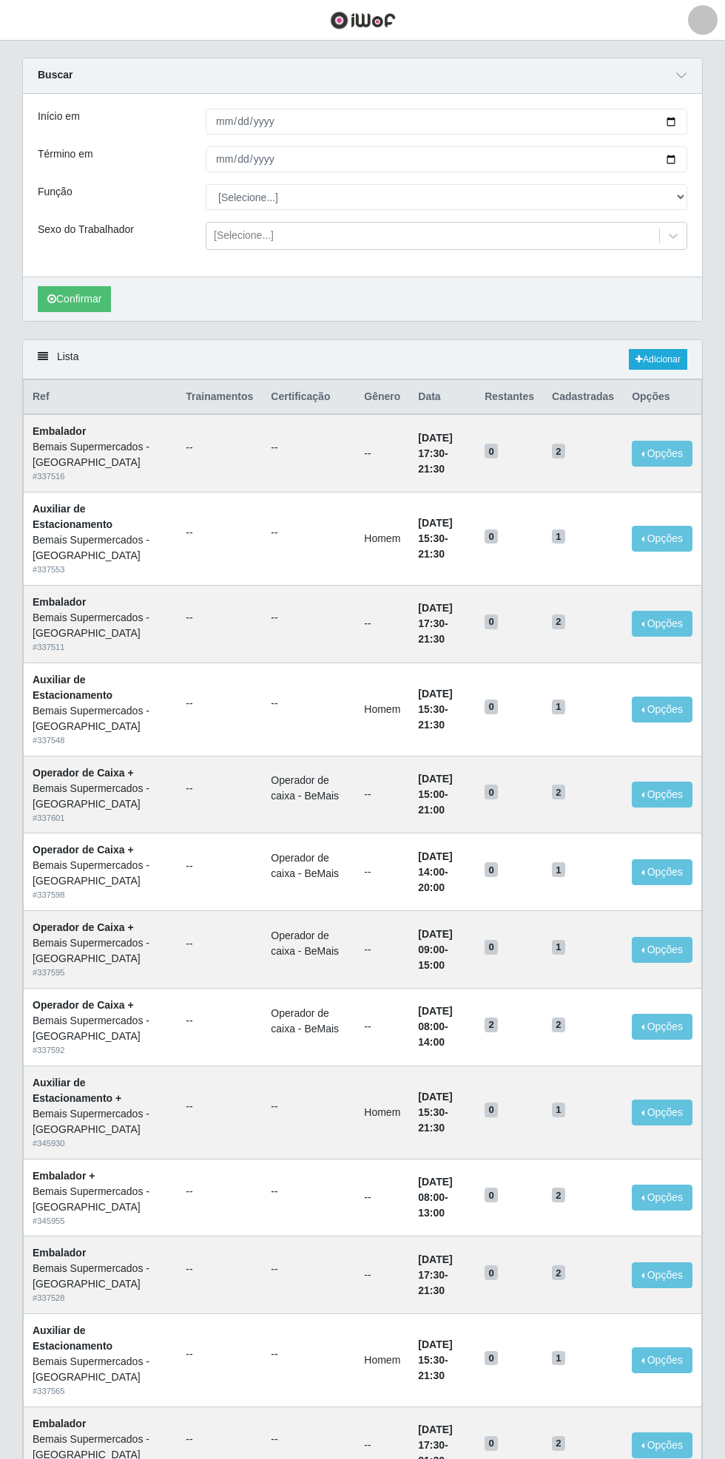
click at [709, 124] on div "Carregando... Buscar Início em Término em Função [Selecione...] ASG ASG + ASG +…" at bounding box center [362, 199] width 703 height 282
click at [27, 24] on span "button" at bounding box center [18, 20] width 19 height 17
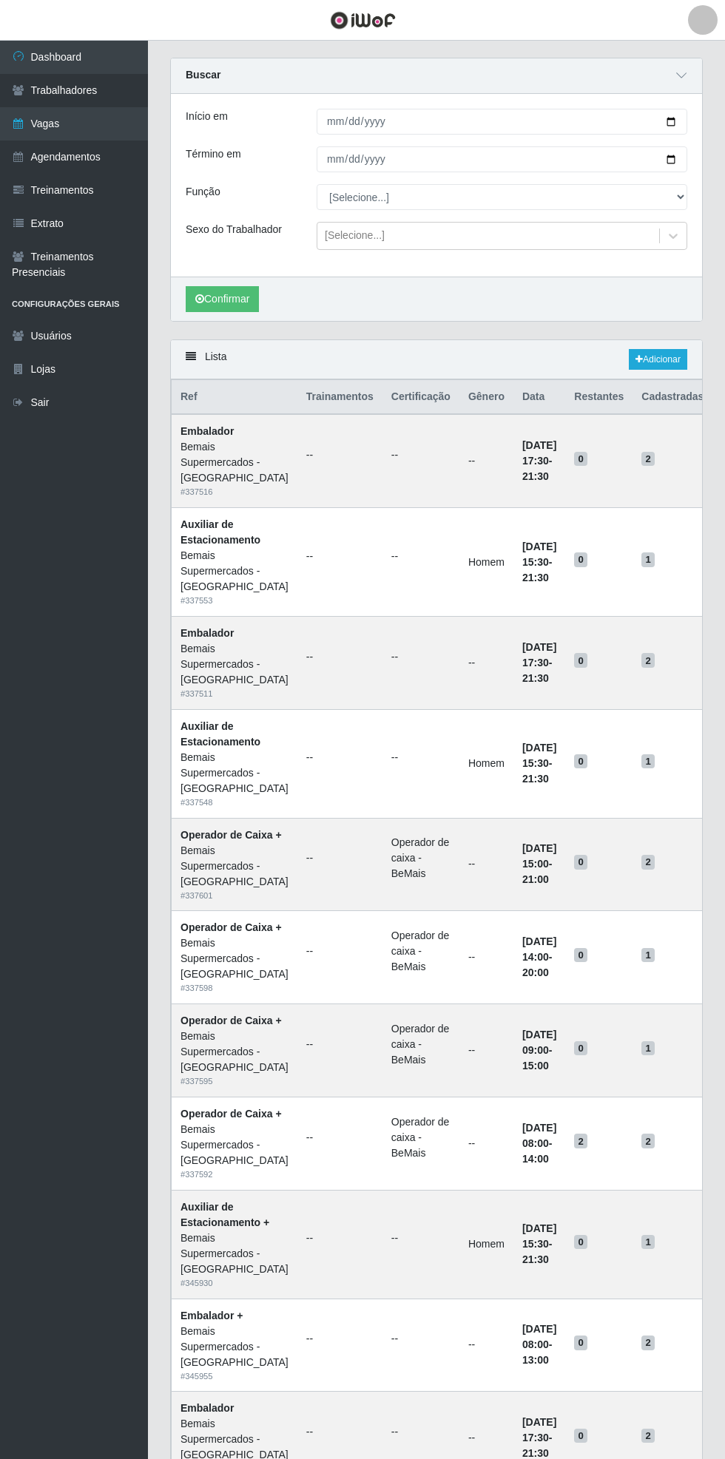
click at [141, 161] on link "Agendamentos" at bounding box center [74, 157] width 148 height 33
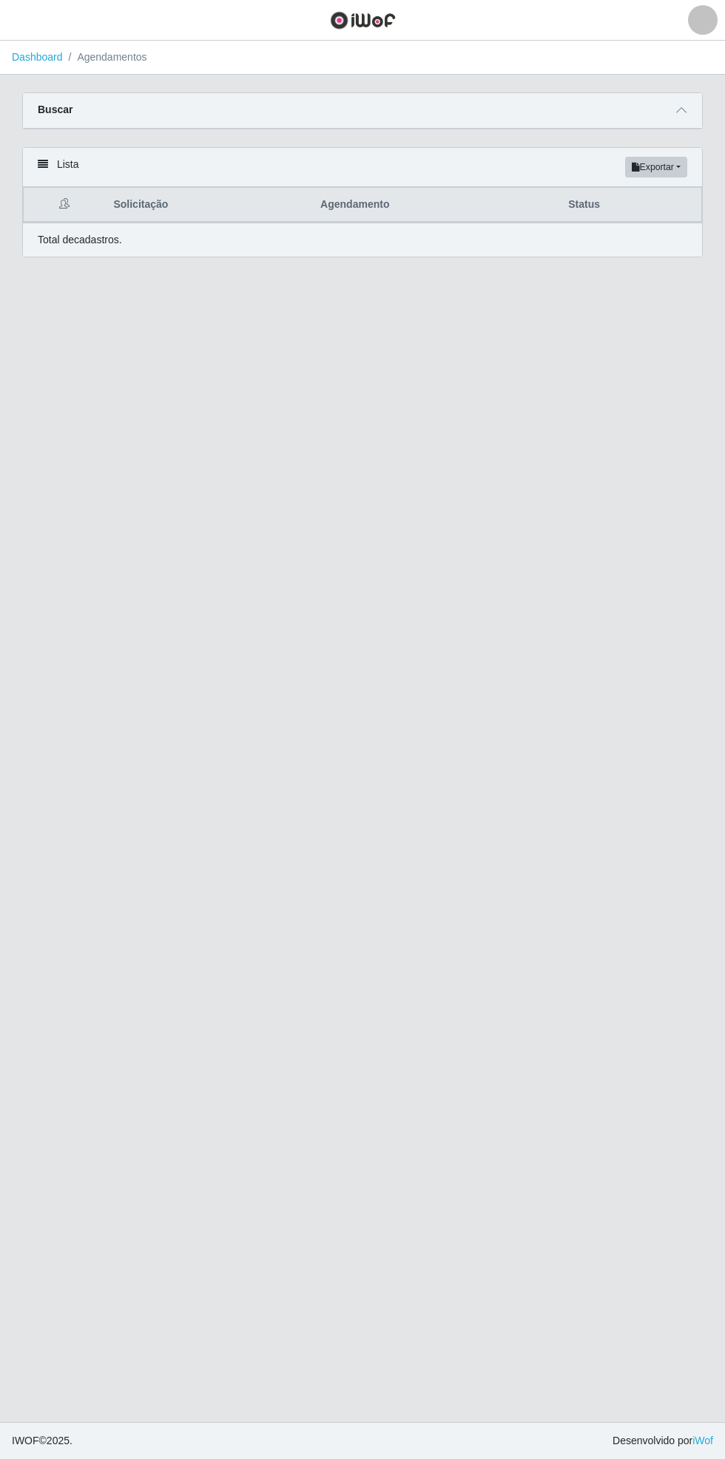
click at [708, 109] on div "Carregando... Buscar Início em [GEOGRAPHIC_DATA] em Status [Selecione...] AGEND…" at bounding box center [362, 119] width 703 height 55
click at [711, 102] on div "Carregando... Buscar Início em [GEOGRAPHIC_DATA] em Status [Selecione...] AGEND…" at bounding box center [362, 119] width 703 height 55
click at [681, 109] on icon at bounding box center [681, 110] width 10 height 10
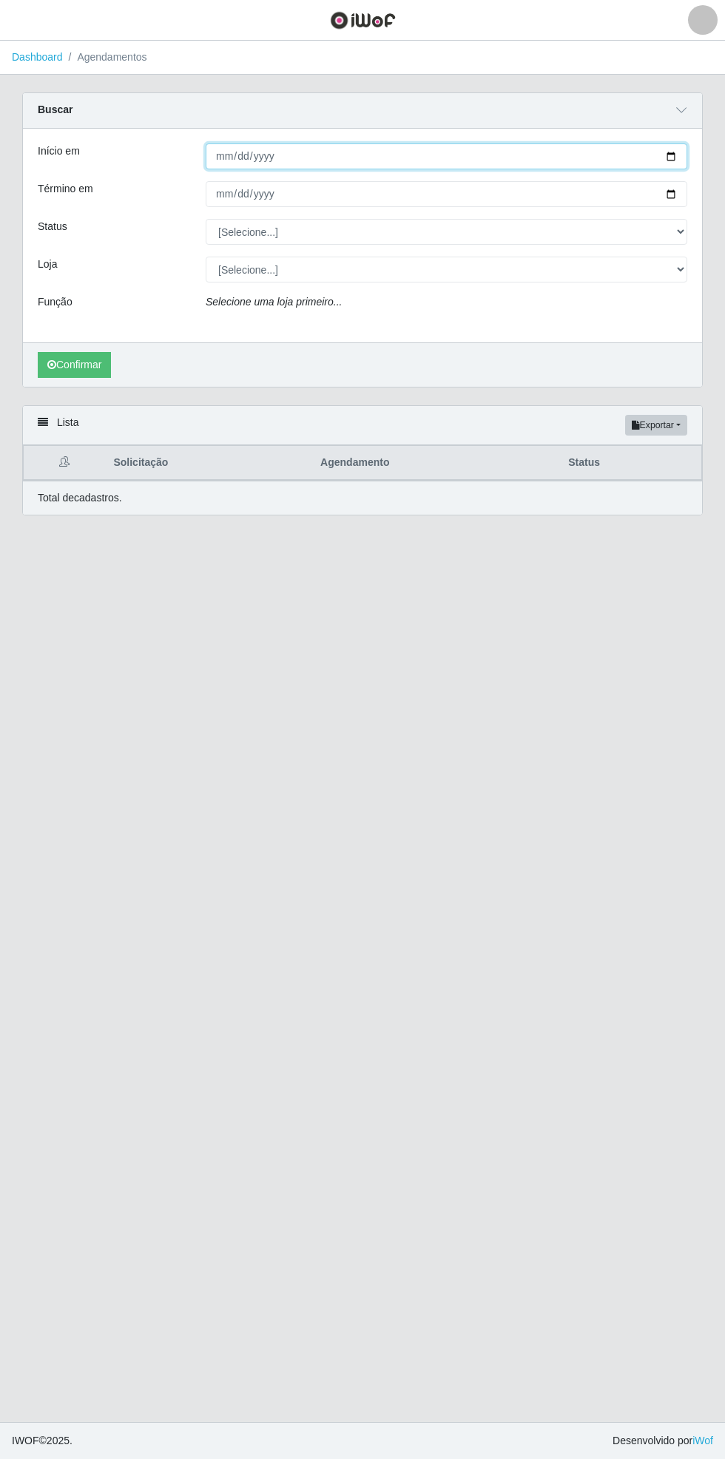
click at [686, 156] on input "Início em" at bounding box center [446, 156] width 481 height 26
type input "[DATE]"
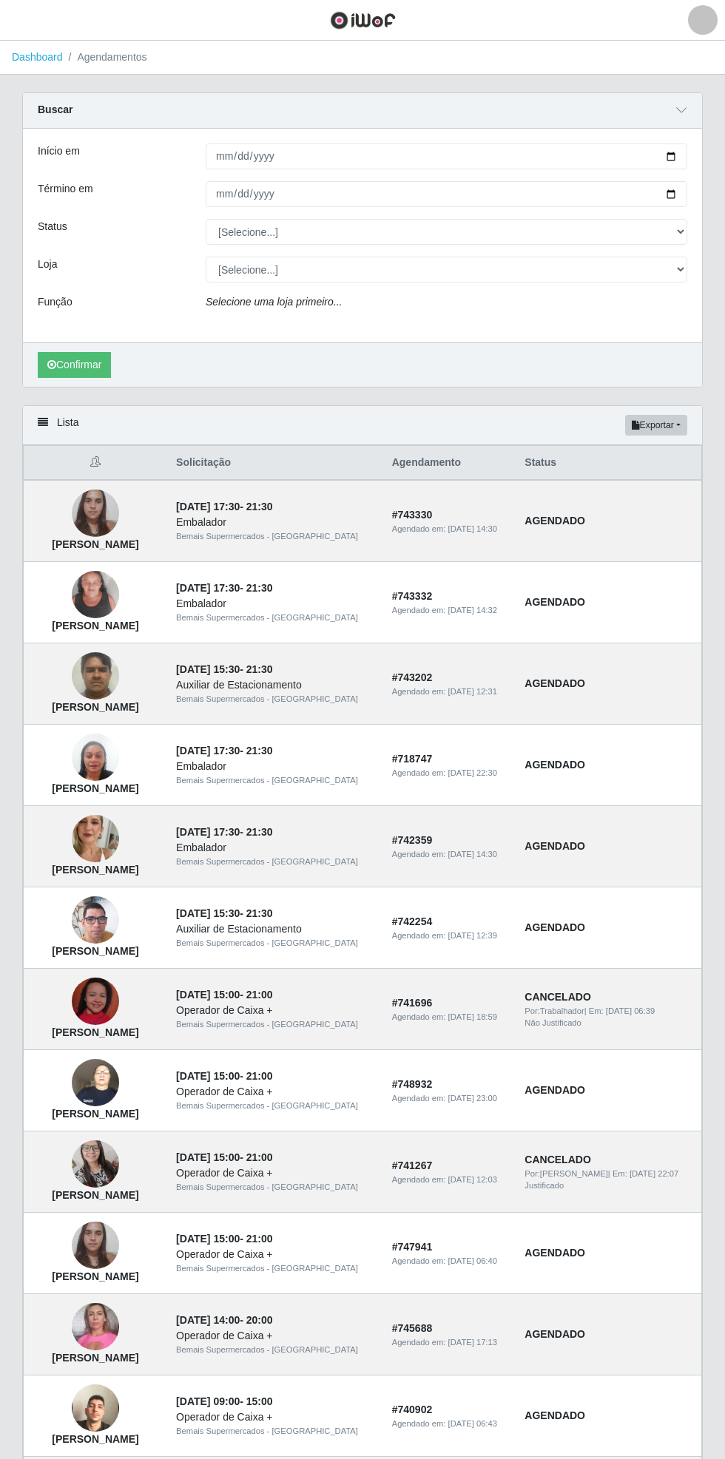
click at [708, 191] on div "Carregando... Buscar Início em [DATE] Término em Status [Selecione...] AGENDADO…" at bounding box center [362, 248] width 703 height 313
click at [680, 193] on input "Término em" at bounding box center [446, 194] width 481 height 26
type input "[DATE]"
click at [684, 235] on select "[Selecione...] AGENDADO AGUARDANDO LIBERAR EM ANDAMENTO EM REVISÃO FINALIZADO C…" at bounding box center [446, 232] width 481 height 26
click at [682, 270] on select "[Selecione...] Bemais Supermercados - [GEOGRAPHIC_DATA]" at bounding box center [446, 270] width 481 height 26
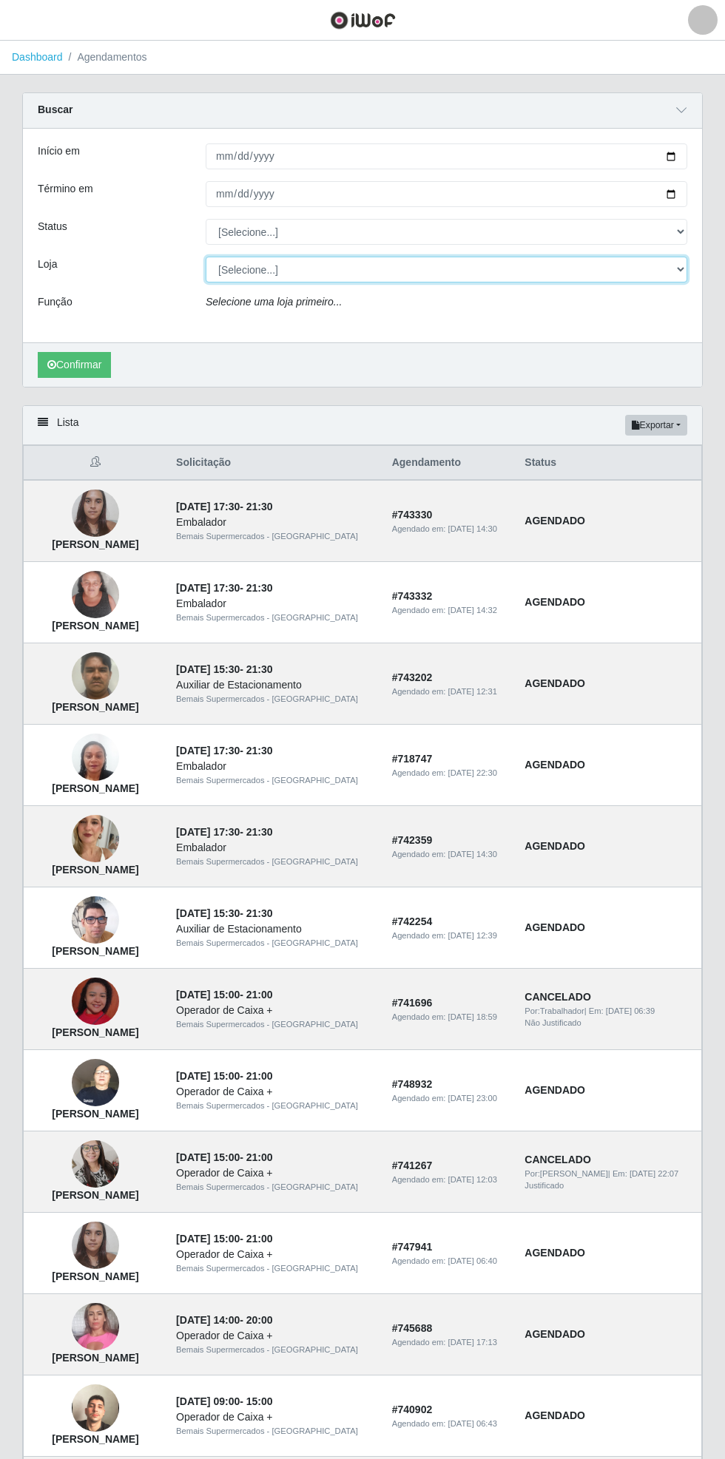
select select "250"
click at [206, 257] on select "[Selecione...] Bemais Supermercados - [GEOGRAPHIC_DATA]" at bounding box center [446, 270] width 481 height 26
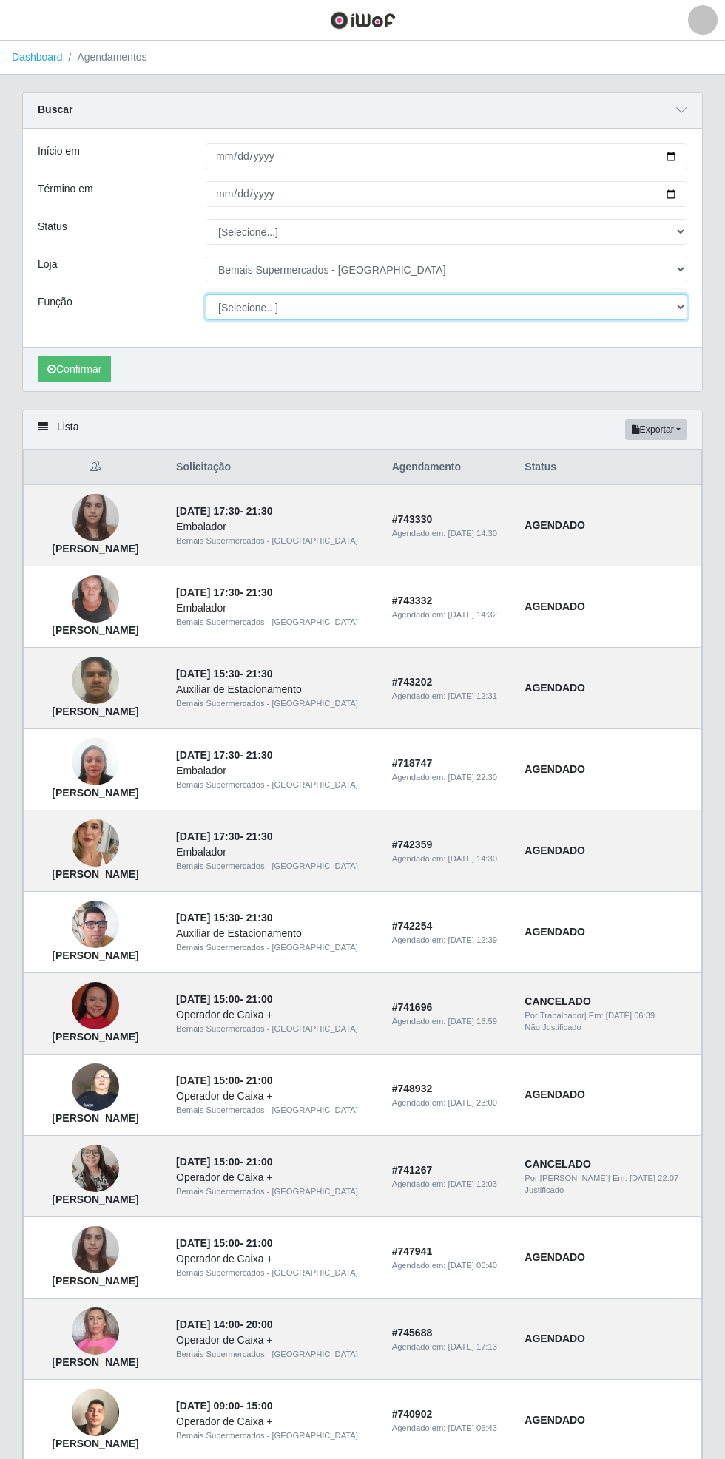
click at [683, 309] on select "[Selecione...] ASG ASG + ASG ++ Auxiliar de Estacionamento Auxiliar de Estacion…" at bounding box center [446, 307] width 481 height 26
click at [206, 294] on select "[Selecione...] ASG ASG + ASG ++ Auxiliar de Estacionamento Auxiliar de Estacion…" at bounding box center [446, 307] width 481 height 26
click at [81, 368] on button "Confirmar" at bounding box center [74, 369] width 73 height 26
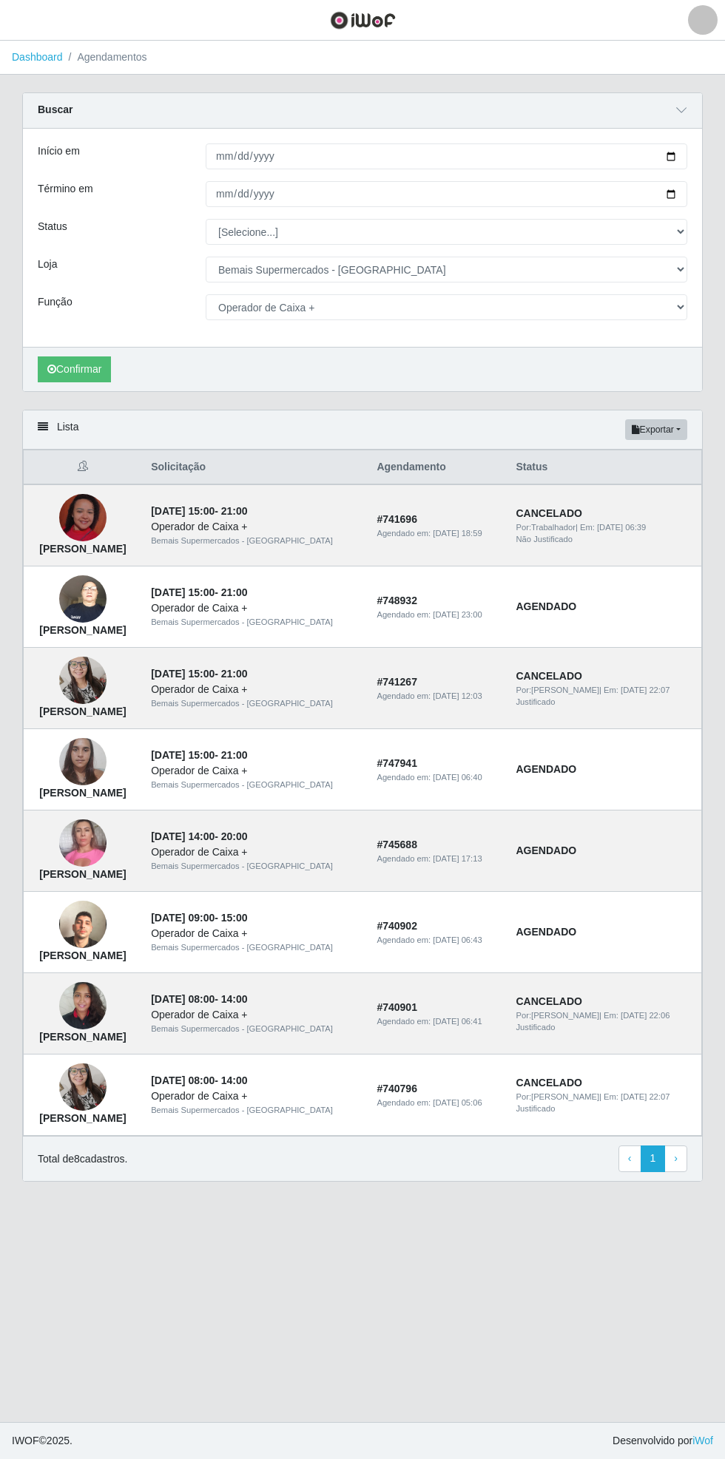
click at [106, 945] on img at bounding box center [82, 925] width 47 height 84
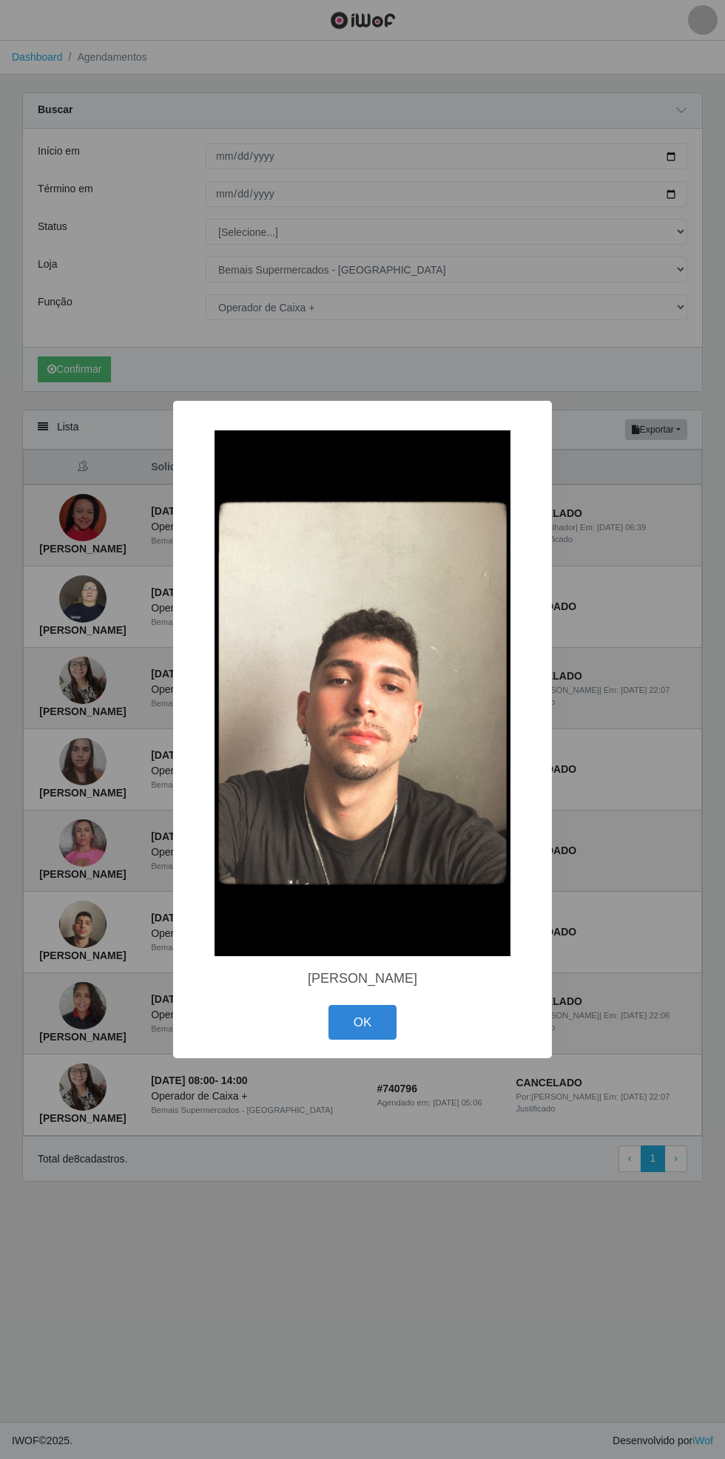
click at [366, 1029] on button "OK" at bounding box center [362, 1022] width 69 height 35
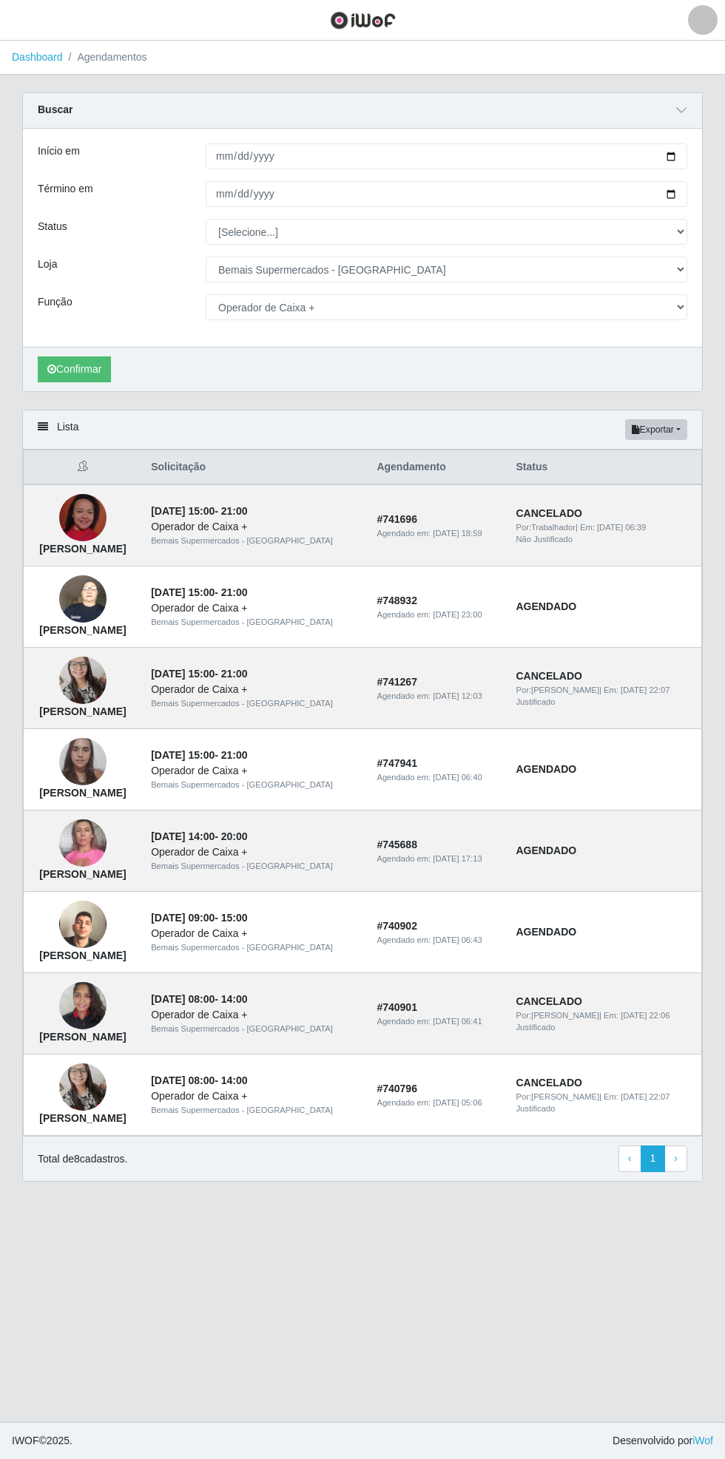
click at [106, 521] on img at bounding box center [82, 517] width 47 height 84
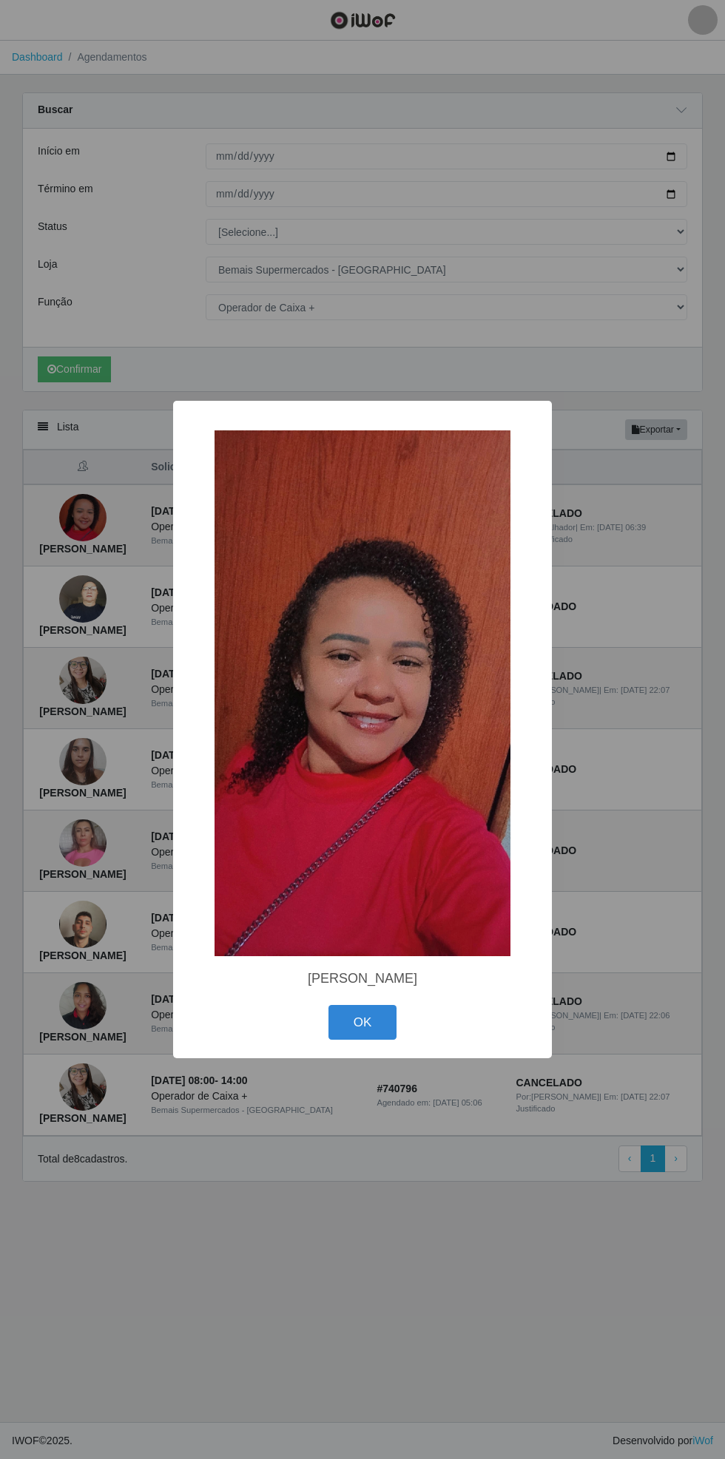
click at [362, 1025] on button "OK" at bounding box center [362, 1022] width 69 height 35
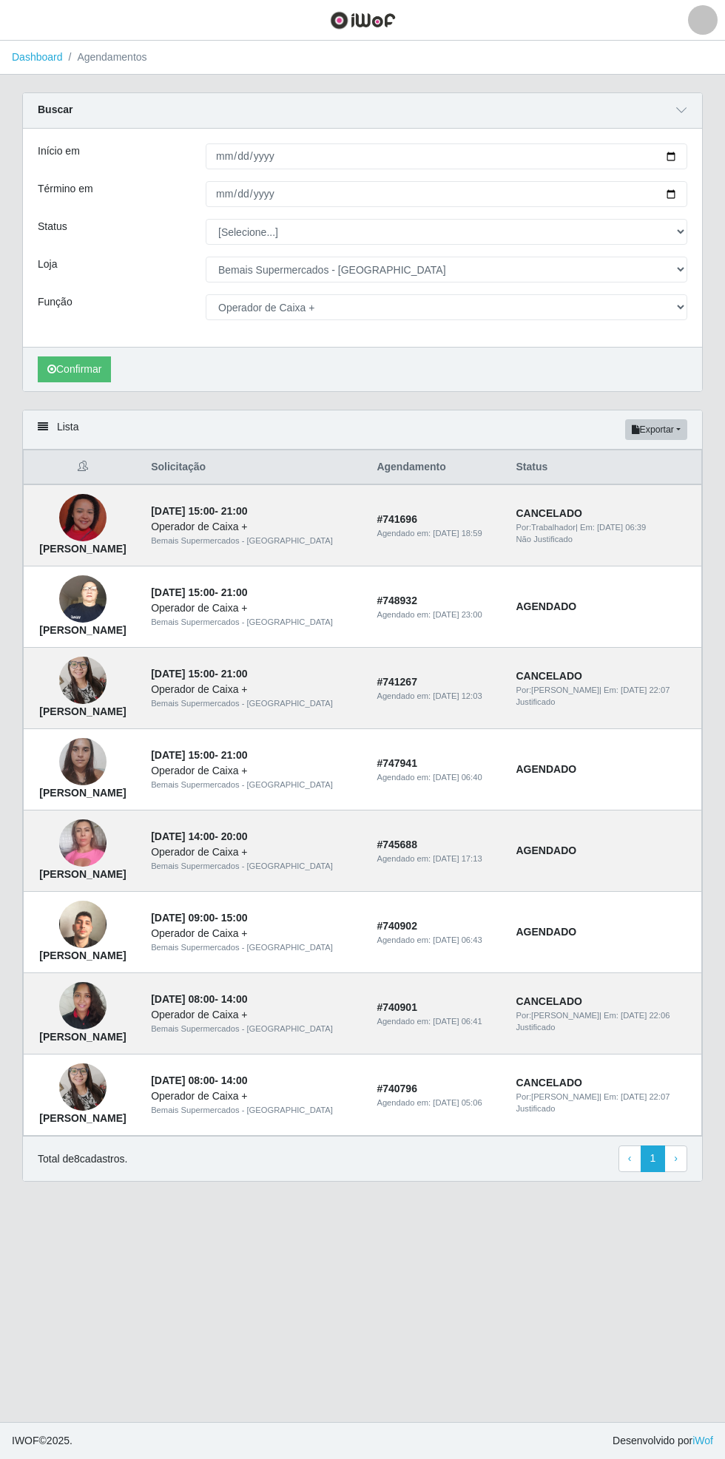
click at [100, 787] on img at bounding box center [82, 762] width 47 height 63
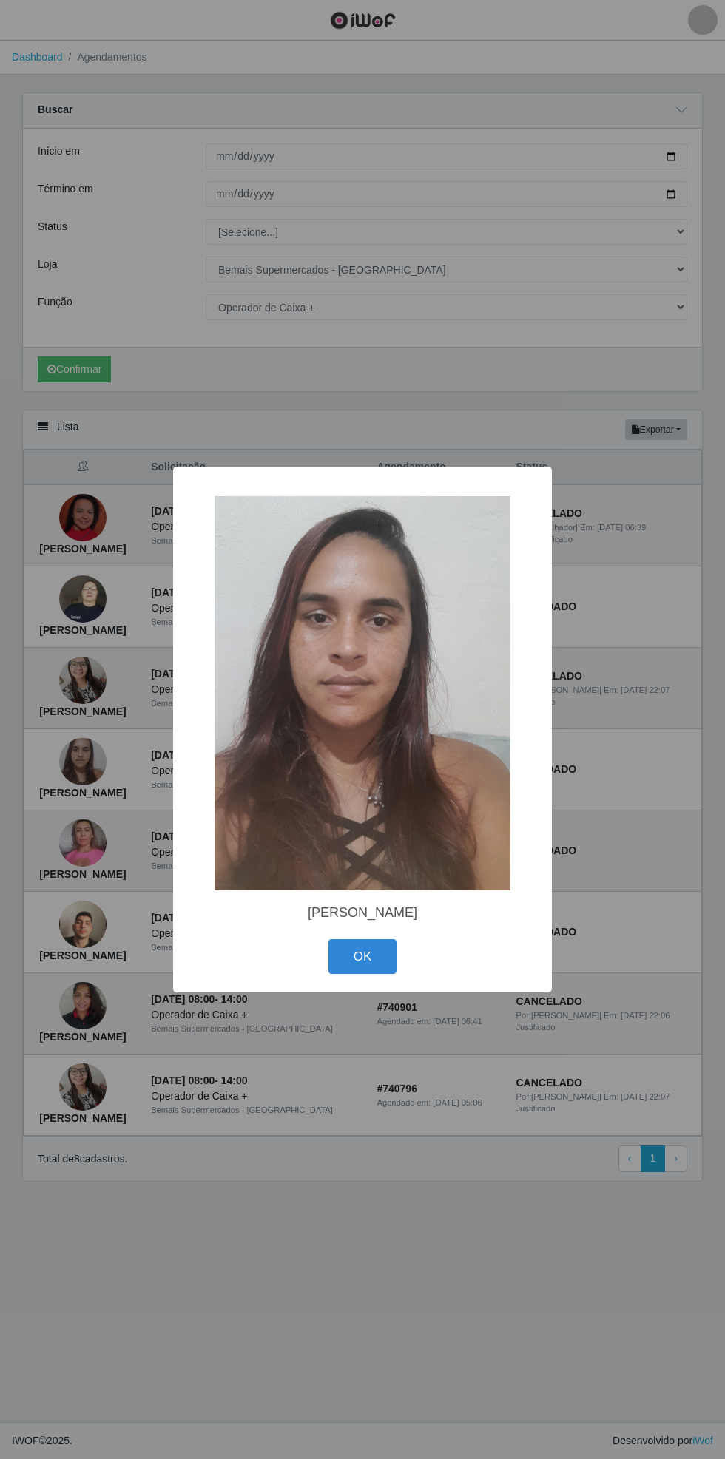
click at [348, 969] on button "OK" at bounding box center [362, 956] width 69 height 35
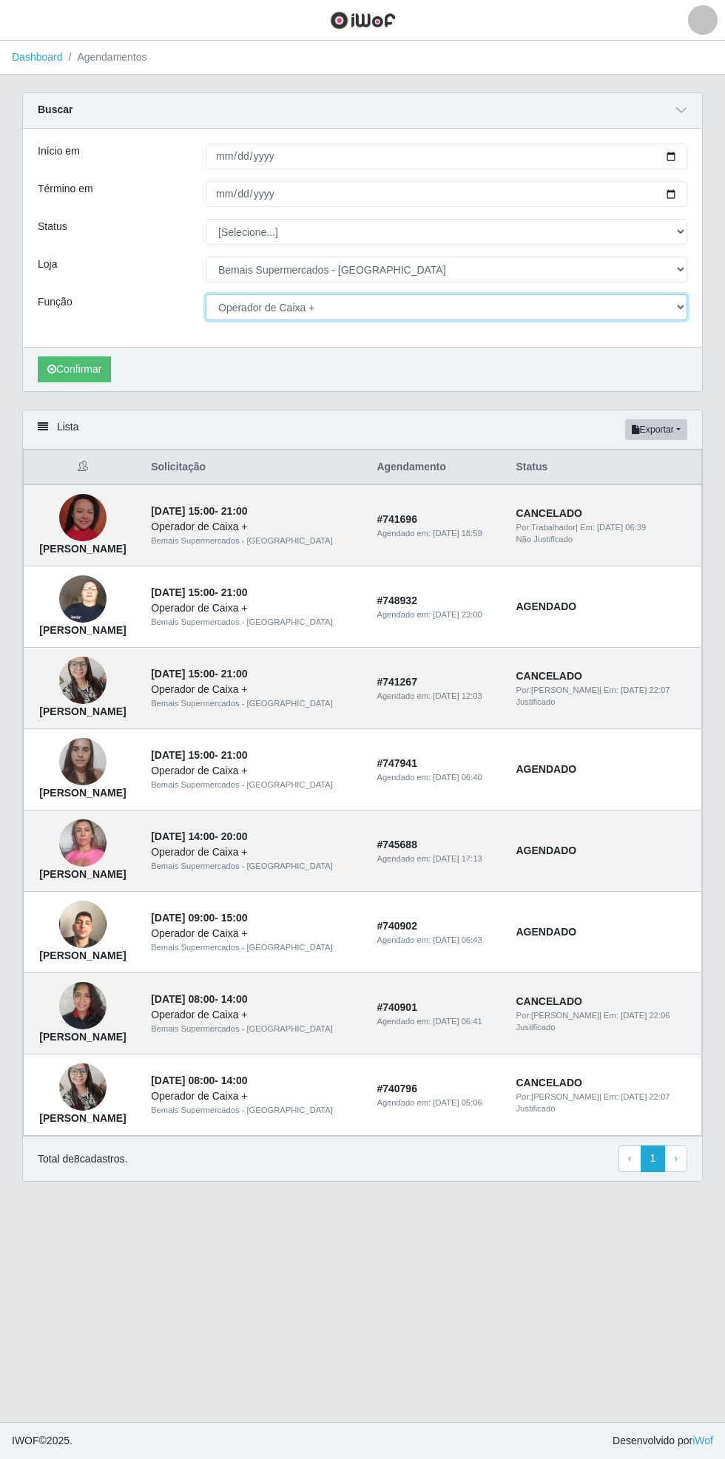
click at [682, 308] on select "[Selecione...] ASG ASG + ASG ++ Auxiliar de Estacionamento Auxiliar de Estacion…" at bounding box center [446, 307] width 481 height 26
click at [206, 294] on select "[Selecione...] ASG ASG + ASG ++ Auxiliar de Estacionamento Auxiliar de Estacion…" at bounding box center [446, 307] width 481 height 26
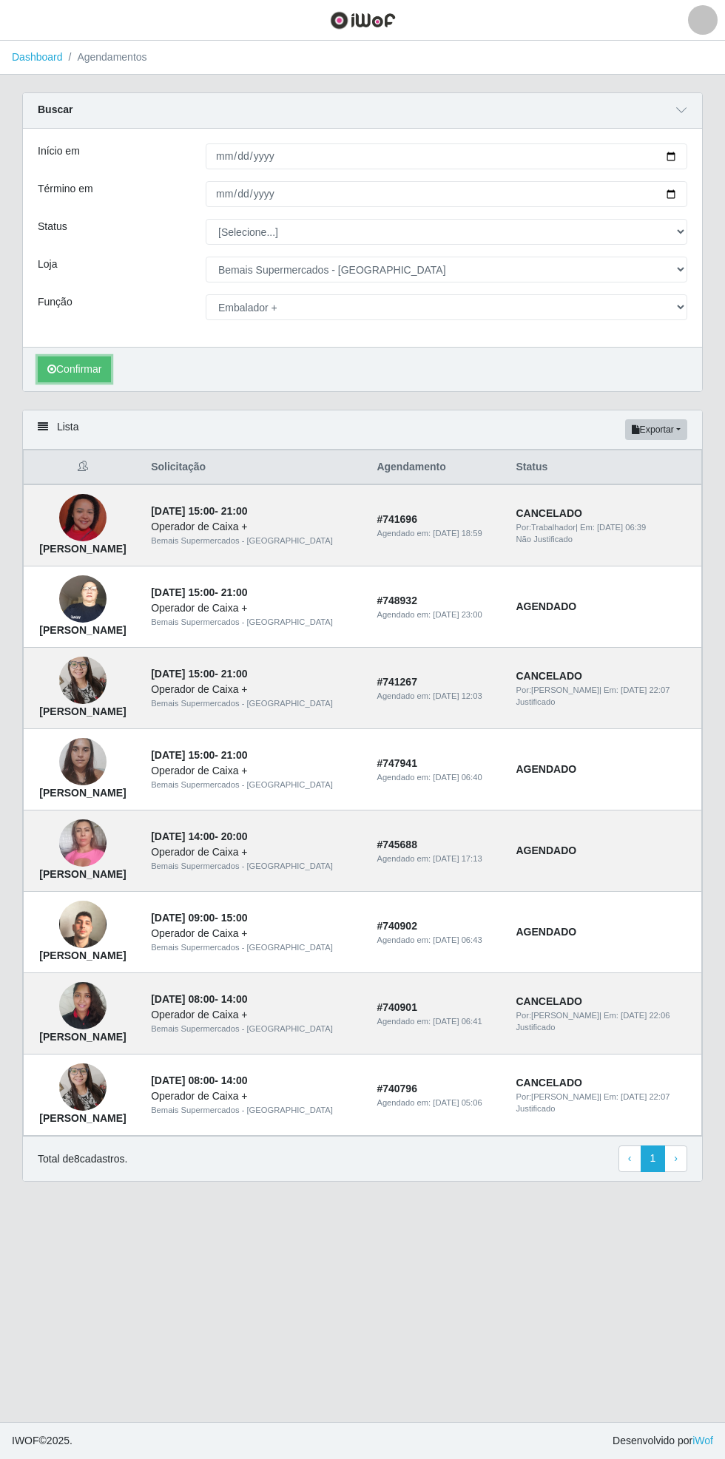
click at [90, 376] on button "Confirmar" at bounding box center [74, 369] width 73 height 26
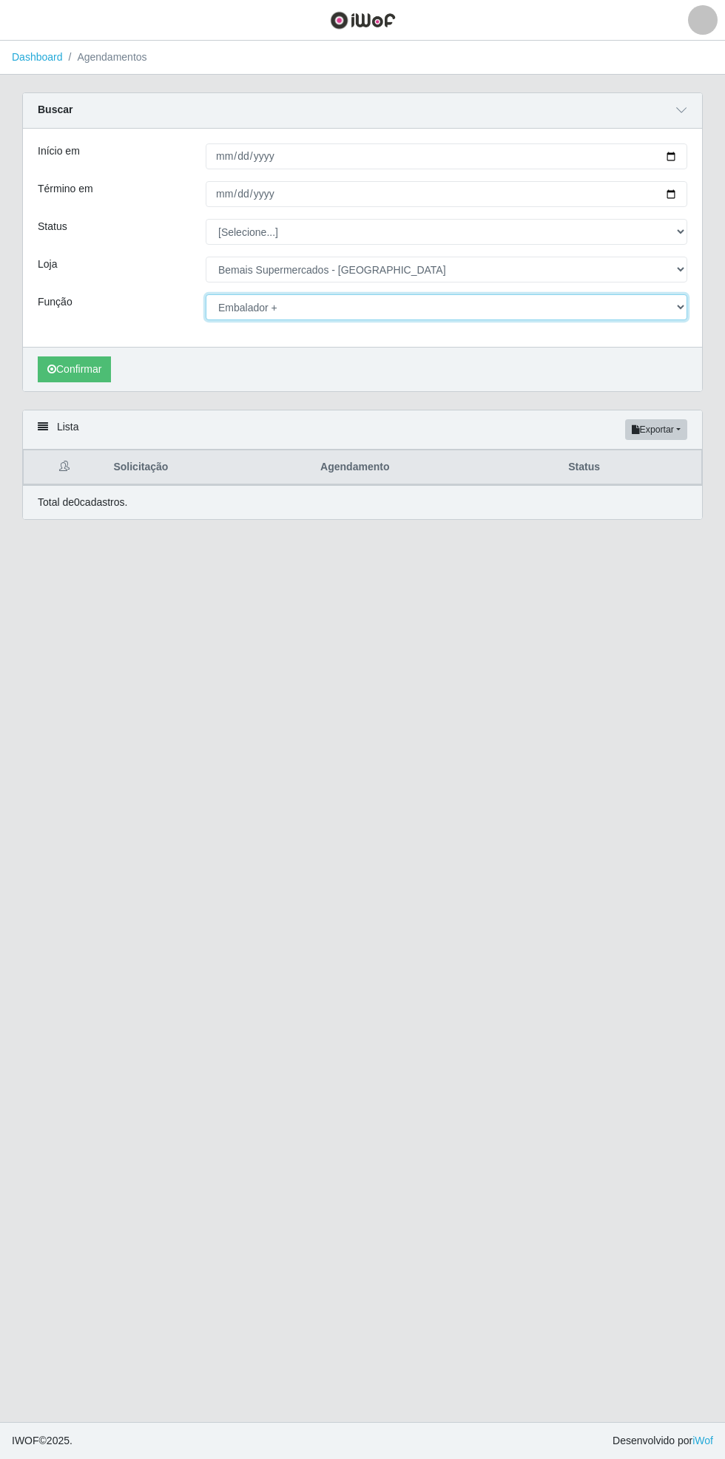
click at [678, 311] on select "[Selecione...] ASG ASG + ASG ++ Auxiliar de Estacionamento Auxiliar de Estacion…" at bounding box center [446, 307] width 481 height 26
select select "104"
click at [206, 294] on select "[Selecione...] ASG ASG + ASG ++ Auxiliar de Estacionamento Auxiliar de Estacion…" at bounding box center [446, 307] width 481 height 26
click at [90, 368] on button "Confirmar" at bounding box center [74, 369] width 73 height 26
